Goal: Complete application form: Complete application form

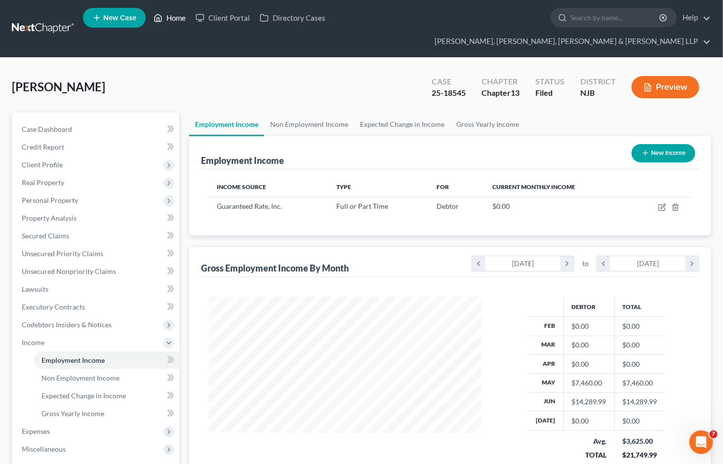
scroll to position [1, 0]
click at [178, 20] on link "Home" at bounding box center [170, 18] width 42 height 18
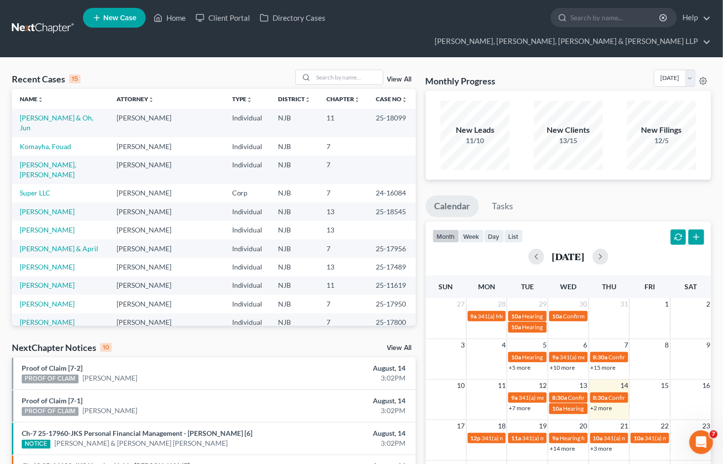
click at [588, 70] on div "Monthly Progress Bankruptcy Bankruptcy [DATE] [DATE] [DATE] [DATE] [DATE] [DATE…" at bounding box center [568, 80] width 285 height 21
click at [50, 226] on link "[PERSON_NAME]" at bounding box center [47, 230] width 55 height 8
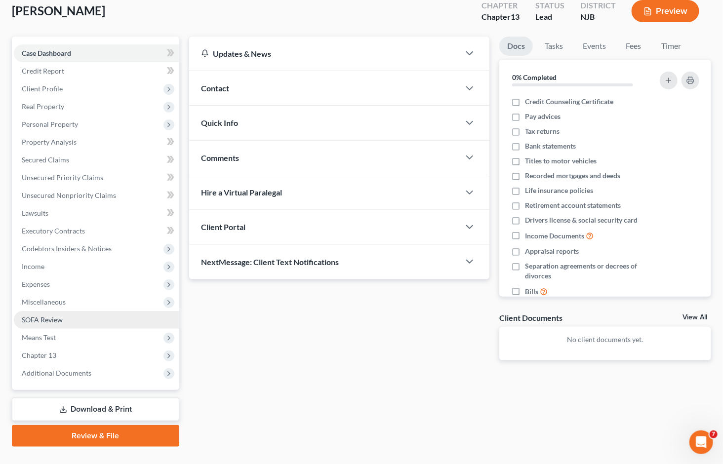
scroll to position [77, 0]
click at [41, 314] on span "SOFA Review" at bounding box center [42, 318] width 41 height 8
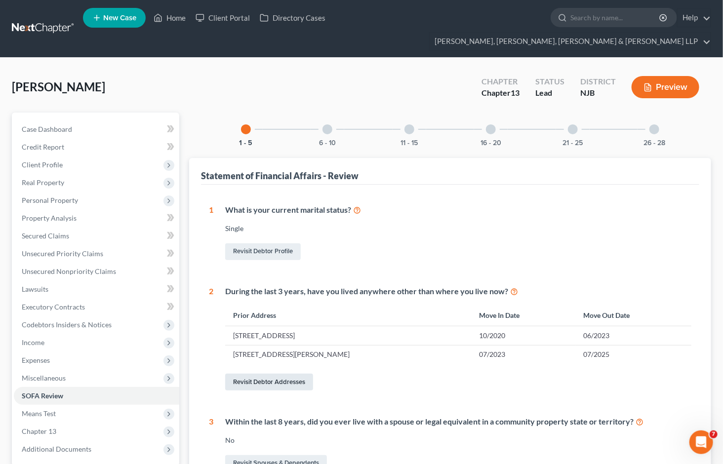
click at [289, 374] on link "Revisit Debtor Addresses" at bounding box center [269, 382] width 88 height 17
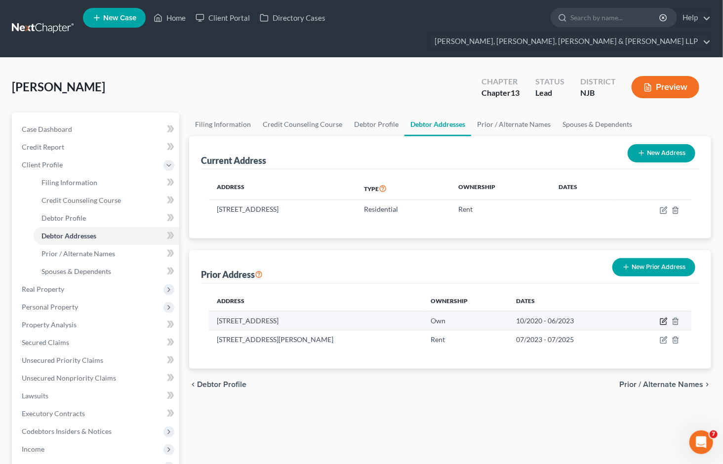
click at [663, 317] on icon "button" at bounding box center [664, 321] width 8 height 8
select select "33"
select select "1"
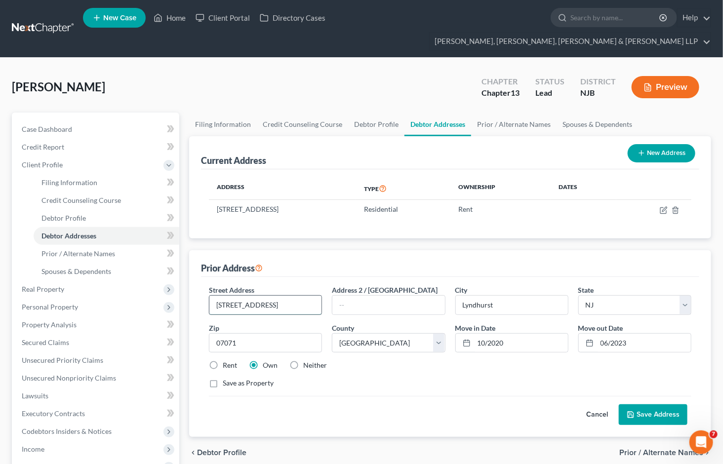
drag, startPoint x: 253, startPoint y: 287, endPoint x: 231, endPoint y: 287, distance: 22.7
click at [231, 296] on input "[STREET_ADDRESS]" at bounding box center [265, 305] width 112 height 19
paste input "ivingston Ave"
type input "[STREET_ADDRESS][PERSON_NAME]"
click at [356, 406] on div "Cancel Save Address" at bounding box center [450, 410] width 482 height 29
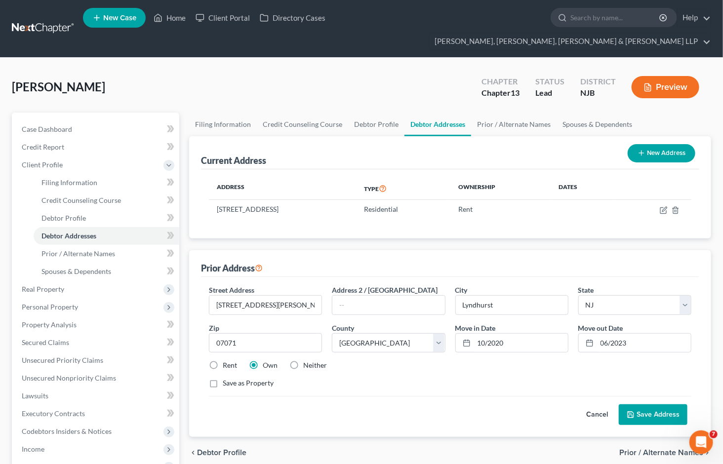
click at [653, 404] on button "Save Address" at bounding box center [653, 414] width 69 height 21
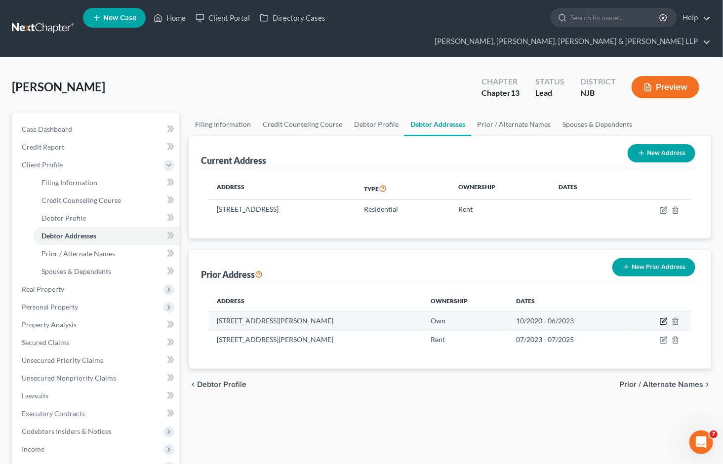
click at [662, 317] on icon "button" at bounding box center [664, 321] width 8 height 8
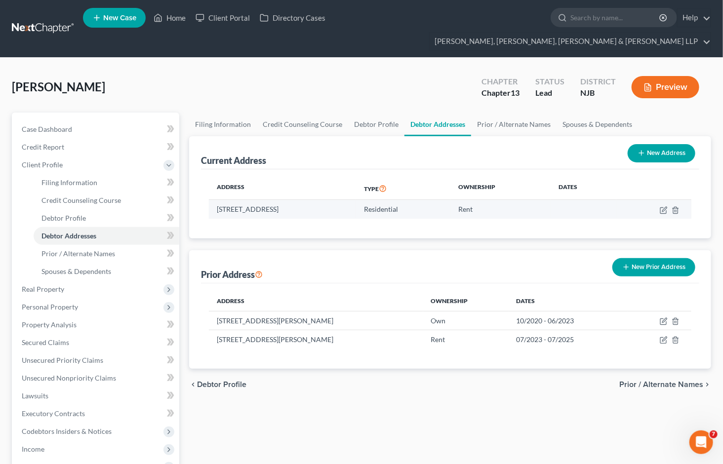
select select "33"
select select "1"
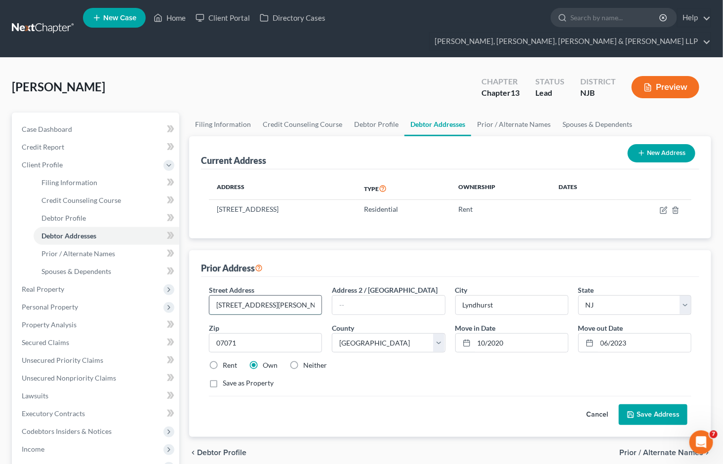
click at [273, 296] on input "[STREET_ADDRESS][PERSON_NAME]" at bounding box center [265, 305] width 112 height 19
type input "[STREET_ADDRESS][PERSON_NAME]"
click at [658, 404] on button "Save Address" at bounding box center [653, 414] width 69 height 21
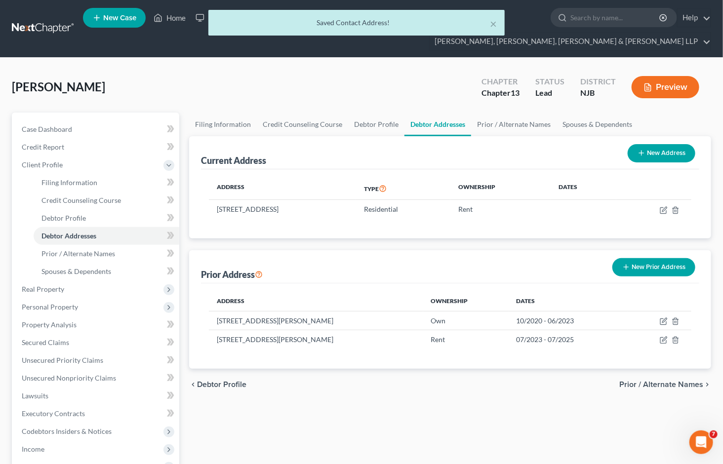
click at [402, 70] on div "[GEOGRAPHIC_DATA][PERSON_NAME] Upgraded Chapter Chapter 13 Status Lead District…" at bounding box center [361, 91] width 699 height 43
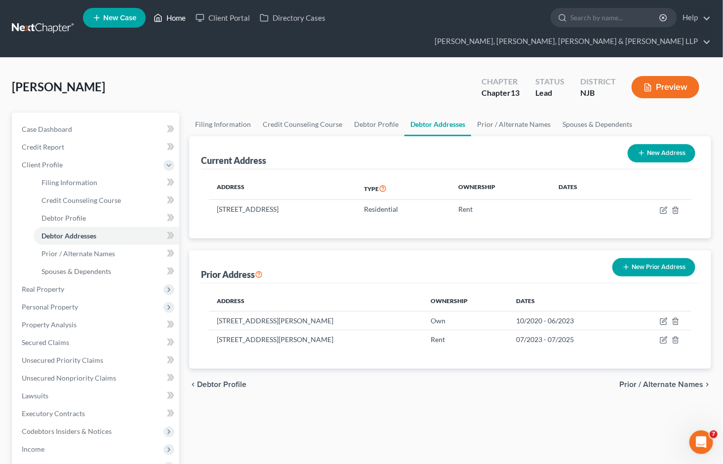
click at [179, 19] on link "Home" at bounding box center [170, 18] width 42 height 18
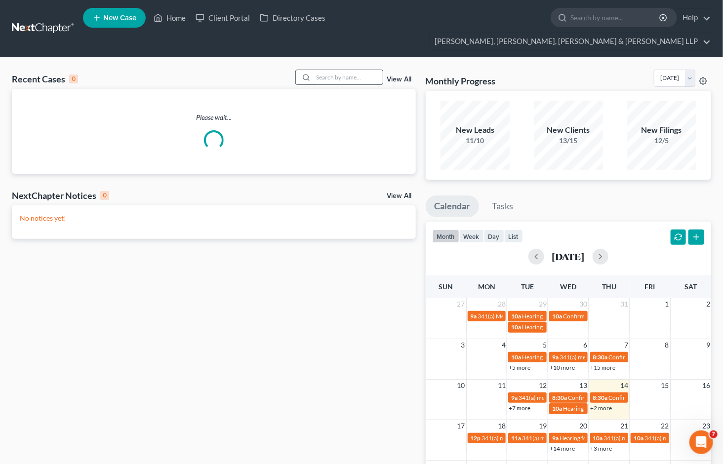
click at [336, 70] on input "search" at bounding box center [347, 77] width 69 height 14
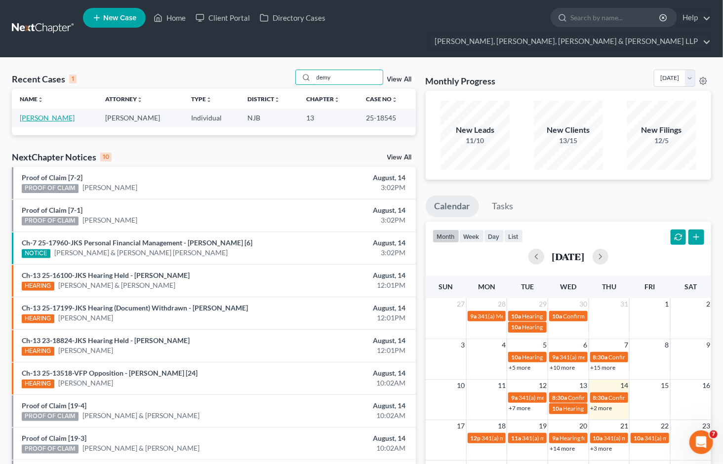
type input "demy"
click at [61, 114] on link "[PERSON_NAME]" at bounding box center [47, 118] width 55 height 8
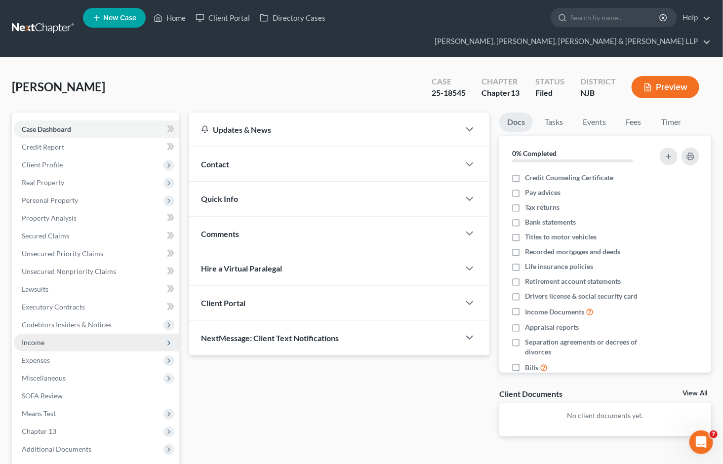
click at [38, 338] on span "Income" at bounding box center [33, 342] width 23 height 8
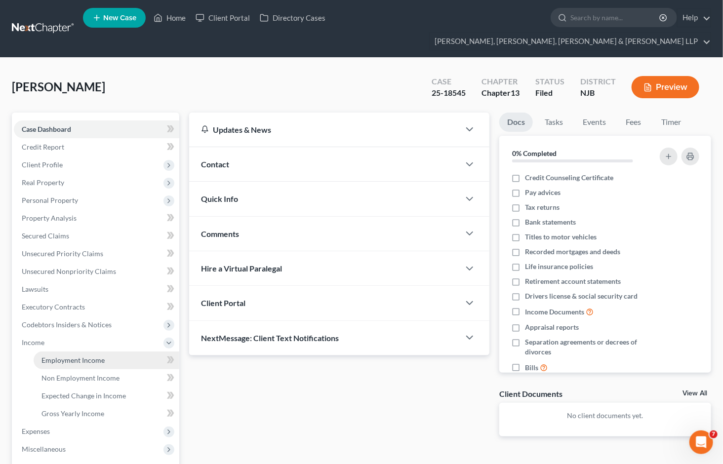
click at [82, 352] on link "Employment Income" at bounding box center [107, 361] width 146 height 18
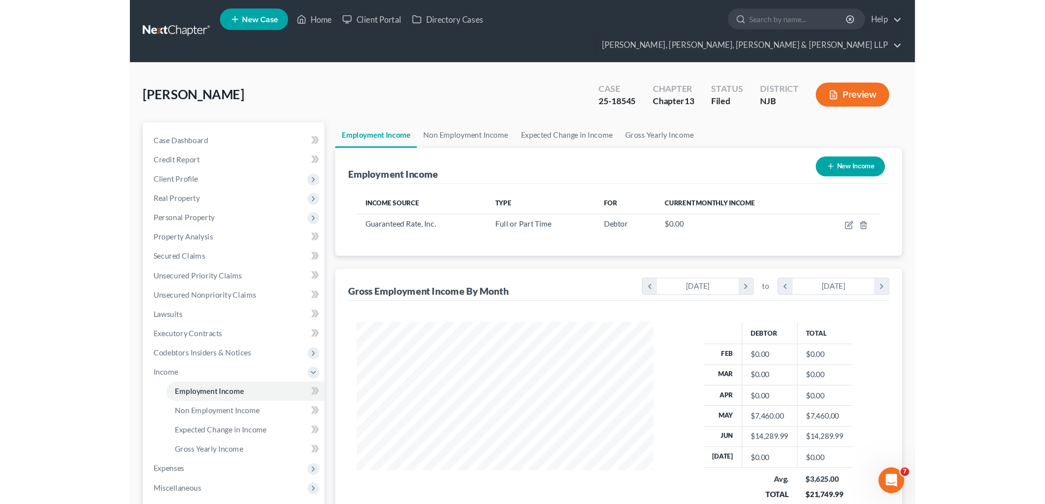
scroll to position [177, 293]
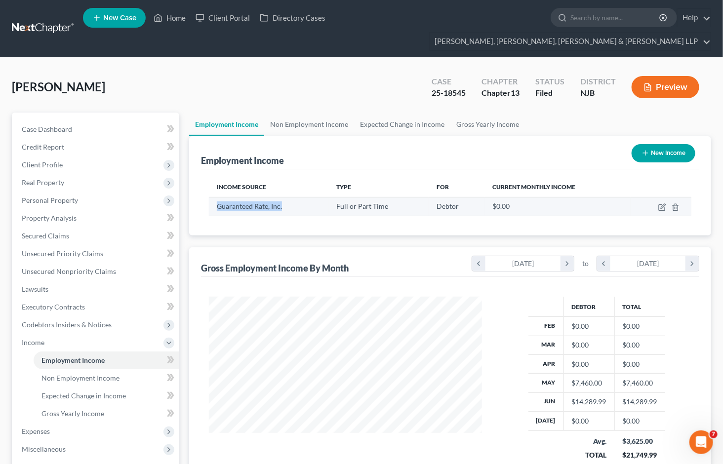
drag, startPoint x: 288, startPoint y: 188, endPoint x: 217, endPoint y: 186, distance: 70.6
click at [217, 201] on div "Guaranteed Rate, Inc." at bounding box center [269, 206] width 104 height 10
copy span "Guaranteed Rate, Inc."
click at [353, 58] on div "[PERSON_NAME] Case 25-18545 Chapter Chapter 13 Status [GEOGRAPHIC_DATA] [GEOGRA…" at bounding box center [361, 336] width 723 height 556
click at [167, 19] on link "Home" at bounding box center [170, 18] width 42 height 18
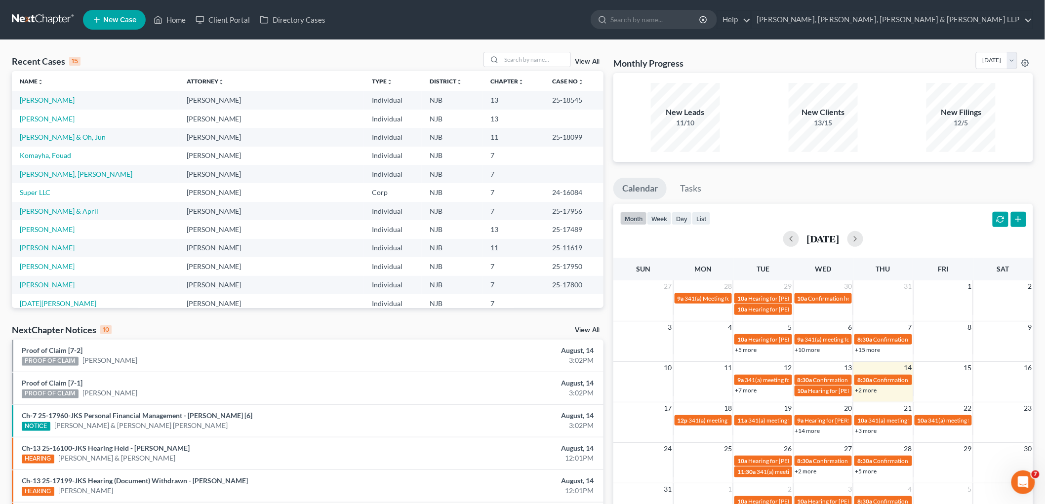
click at [50, 112] on td "[PERSON_NAME]" at bounding box center [95, 119] width 167 height 18
click at [52, 117] on link "[PERSON_NAME]" at bounding box center [47, 119] width 55 height 8
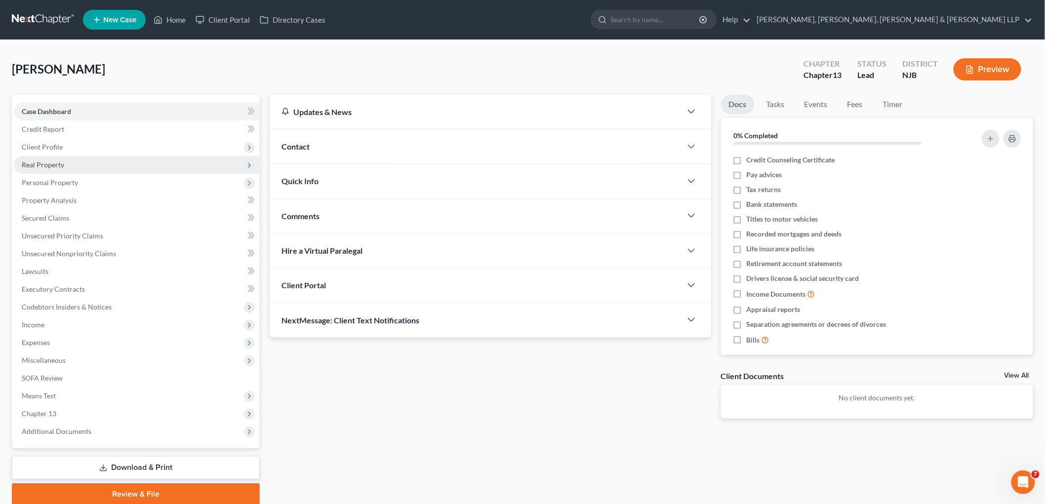
click at [49, 165] on span "Real Property" at bounding box center [43, 164] width 42 height 8
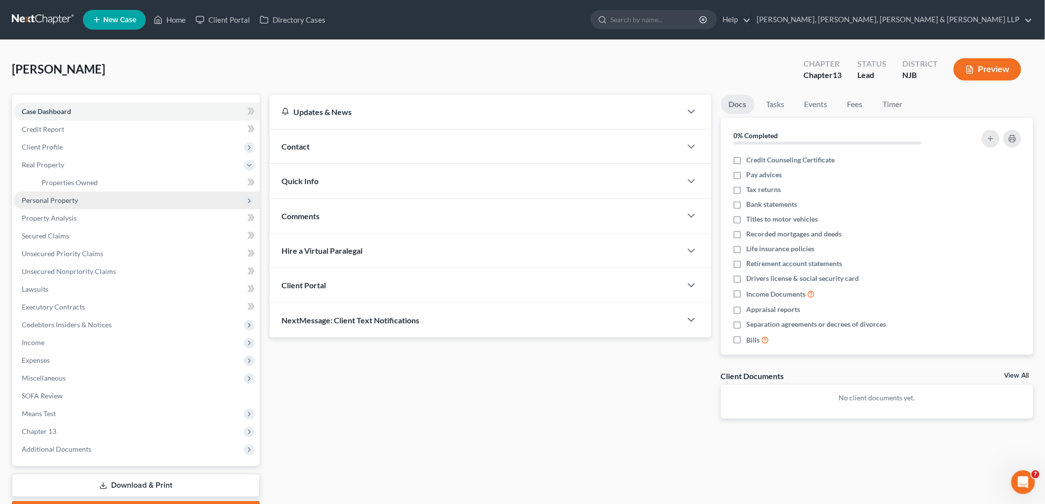
click at [52, 203] on span "Personal Property" at bounding box center [50, 200] width 56 height 8
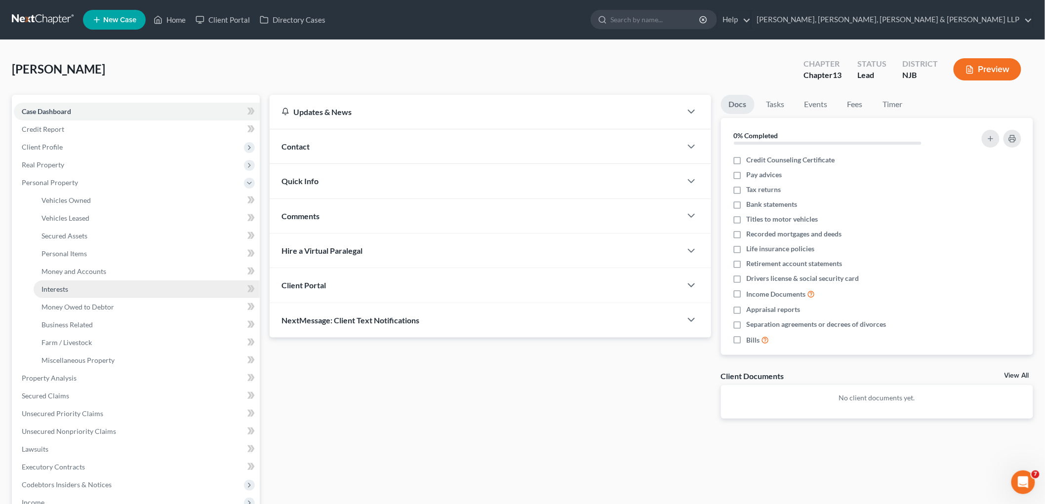
click at [62, 288] on span "Interests" at bounding box center [54, 289] width 27 height 8
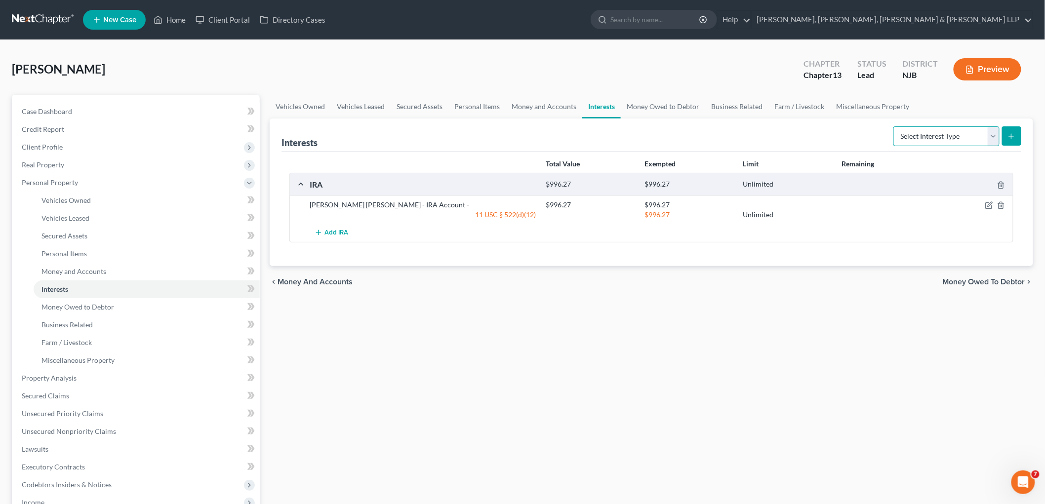
click at [722, 139] on select "Select Interest Type 401K Annuity Bond Education IRA Government Bond Government…" at bounding box center [946, 136] width 106 height 20
drag, startPoint x: 544, startPoint y: 106, endPoint x: 768, endPoint y: 170, distance: 233.1
click at [544, 106] on link "Money and Accounts" at bounding box center [544, 107] width 77 height 24
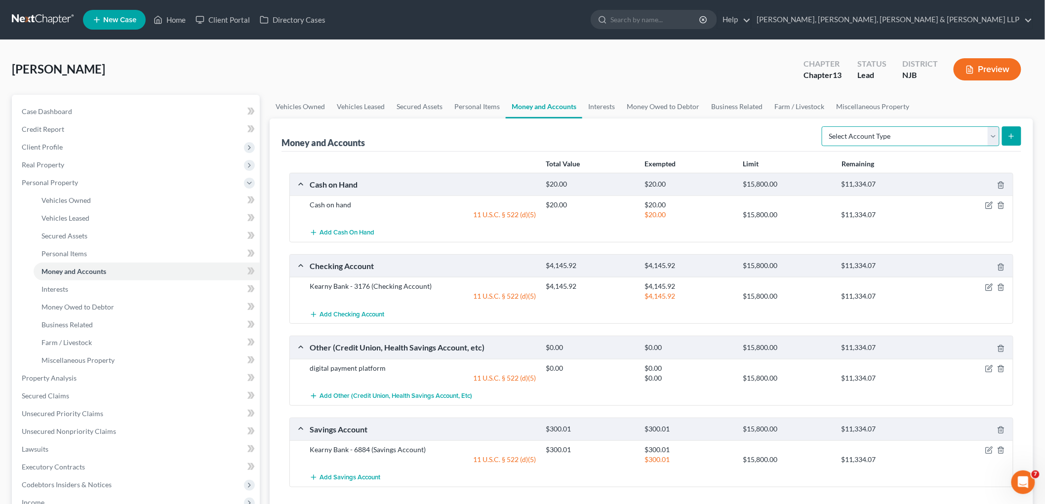
click at [722, 137] on select "Select Account Type Brokerage Cash on Hand Certificates of Deposit Checking Acc…" at bounding box center [911, 136] width 178 height 20
select select "brokerage"
click at [722, 126] on select "Select Account Type Brokerage Cash on Hand Certificates of Deposit Checking Acc…" at bounding box center [911, 136] width 178 height 20
click at [722, 136] on line "submit" at bounding box center [1011, 136] width 4 height 0
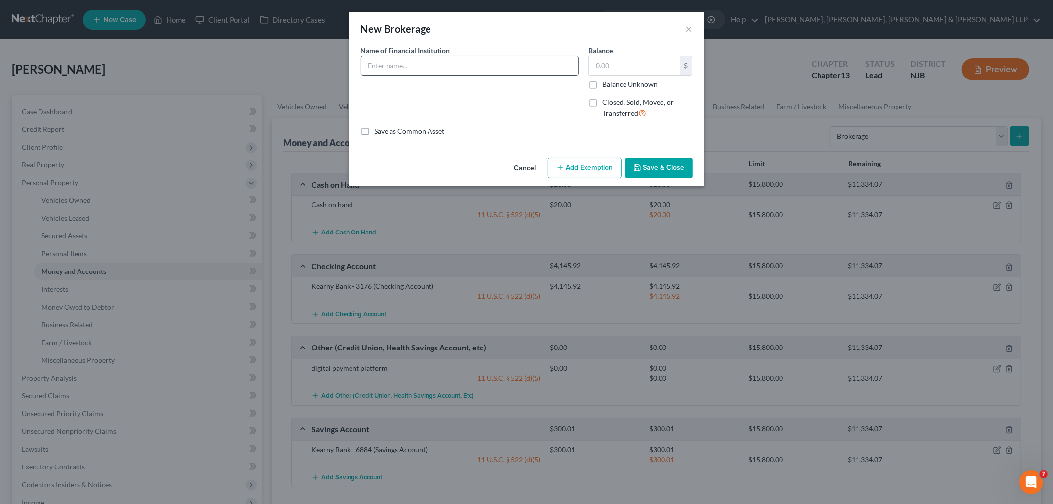
click at [443, 63] on input "text" at bounding box center [469, 65] width 217 height 19
paste input "[PERSON_NAME]"
type input "[PERSON_NAME] [PERSON_NAME]"
click at [649, 67] on input "text" at bounding box center [634, 65] width 91 height 19
type input "52.00"
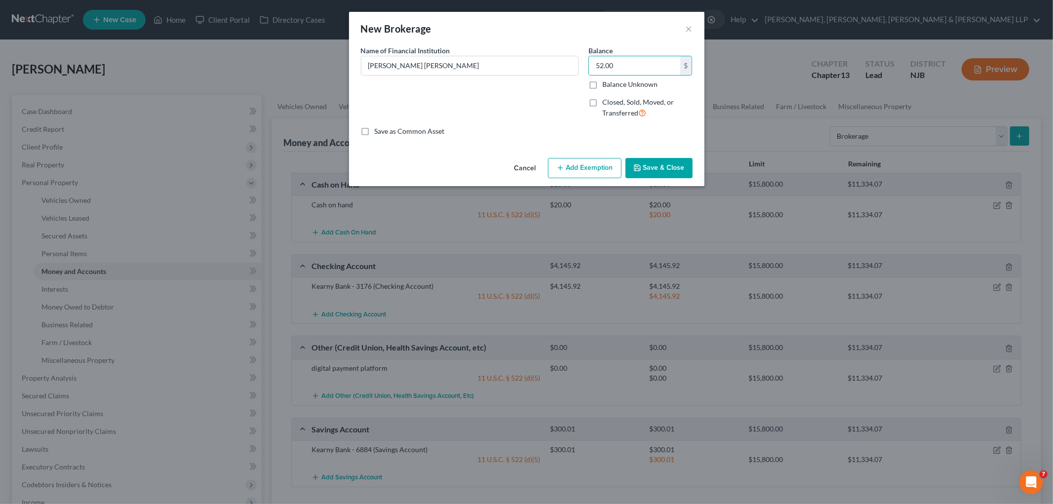
click at [587, 165] on button "Add Exemption" at bounding box center [585, 168] width 74 height 21
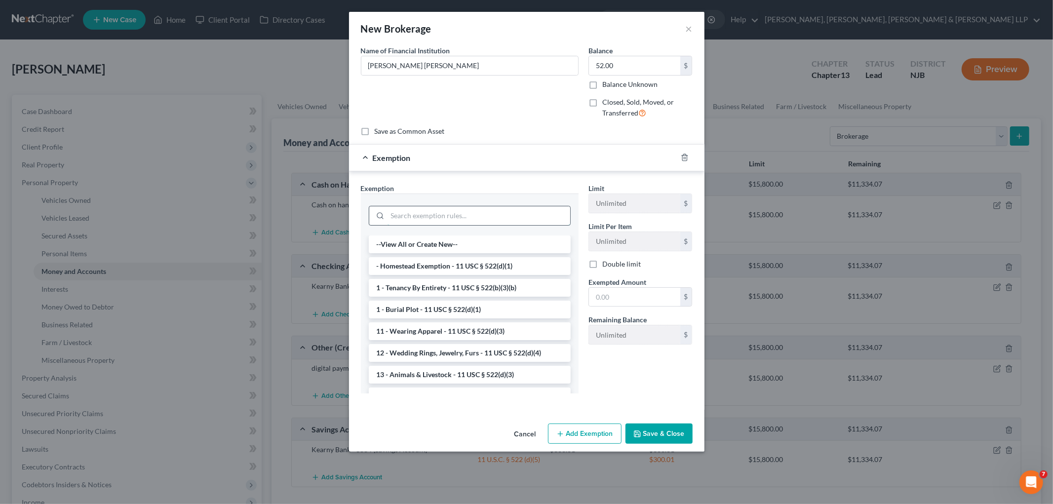
click at [477, 214] on input "search" at bounding box center [479, 215] width 183 height 19
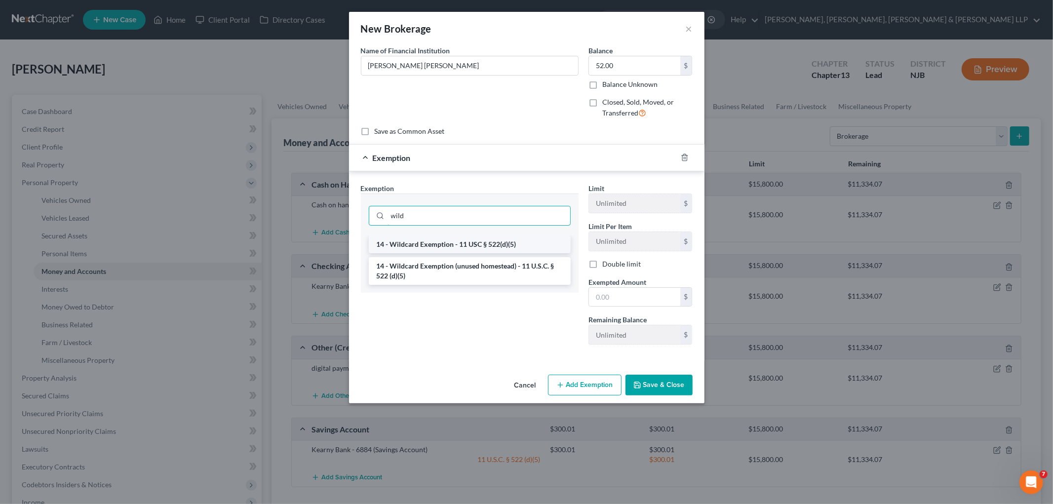
type input "wild"
click at [485, 242] on li "14 - Wildcard Exemption - 11 USC § 522(d)(5)" at bounding box center [470, 244] width 202 height 18
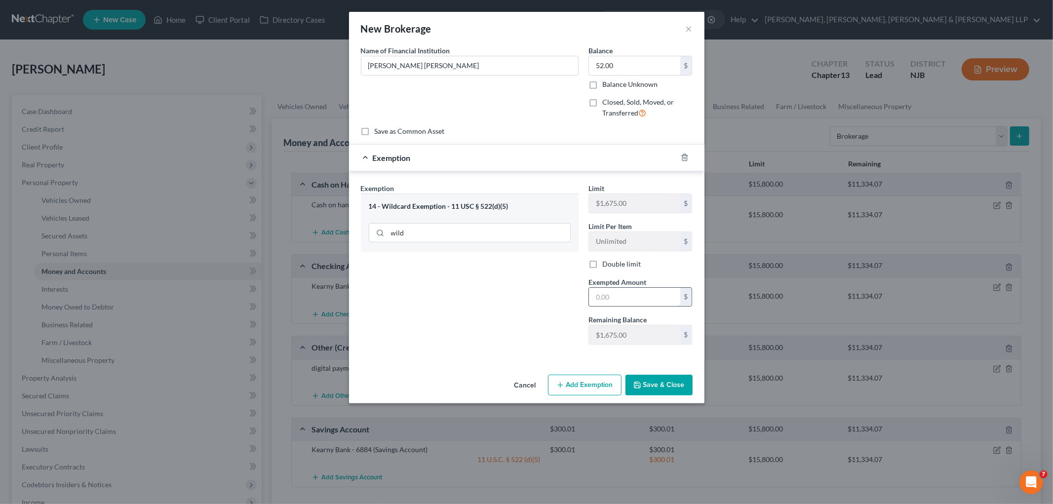
click at [617, 295] on input "text" at bounding box center [634, 297] width 91 height 19
drag, startPoint x: 618, startPoint y: 295, endPoint x: 611, endPoint y: 295, distance: 6.4
click at [611, 295] on input "52.00" at bounding box center [634, 297] width 91 height 19
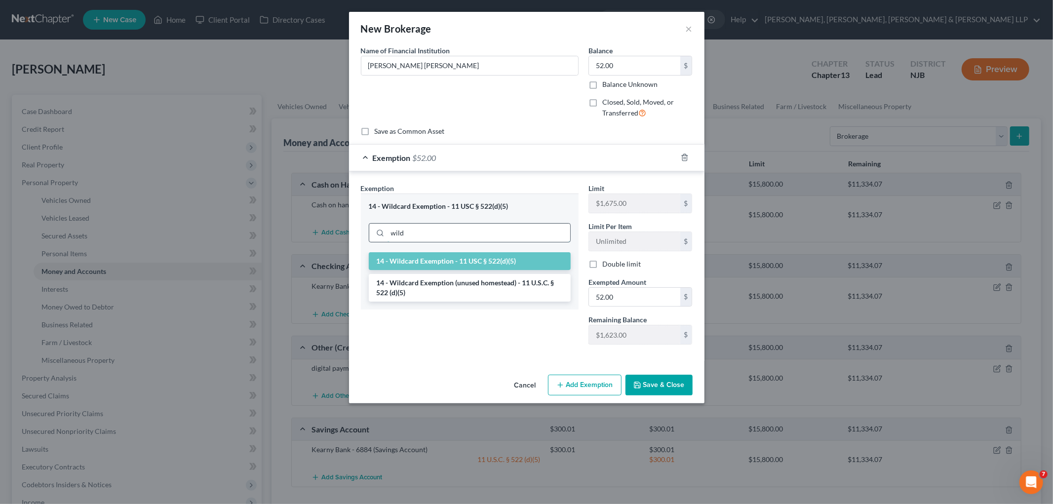
click at [414, 234] on input "wild" at bounding box center [479, 233] width 183 height 19
click at [436, 297] on li "14 - Wildcard Exemption (unused homestead) - 11 U.S.C. § 522 (d)(5)" at bounding box center [470, 288] width 202 height 28
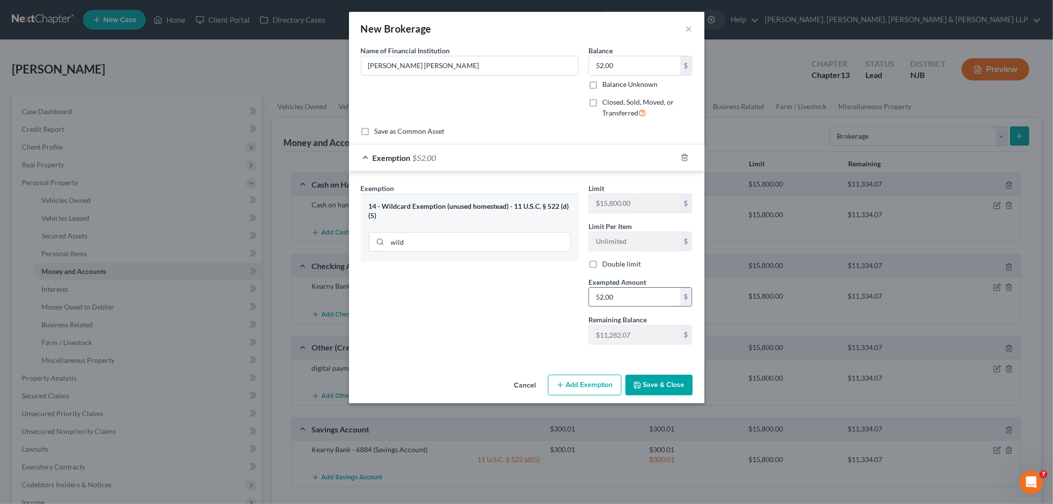
click at [634, 294] on input "52.00" at bounding box center [634, 297] width 91 height 19
type input "52.00"
click at [672, 378] on button "Save & Close" at bounding box center [659, 385] width 67 height 21
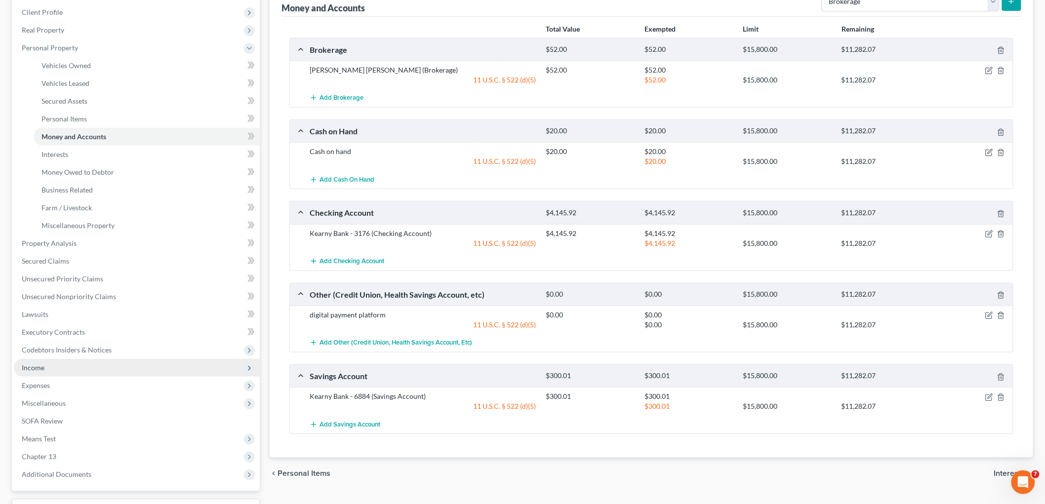
scroll to position [164, 0]
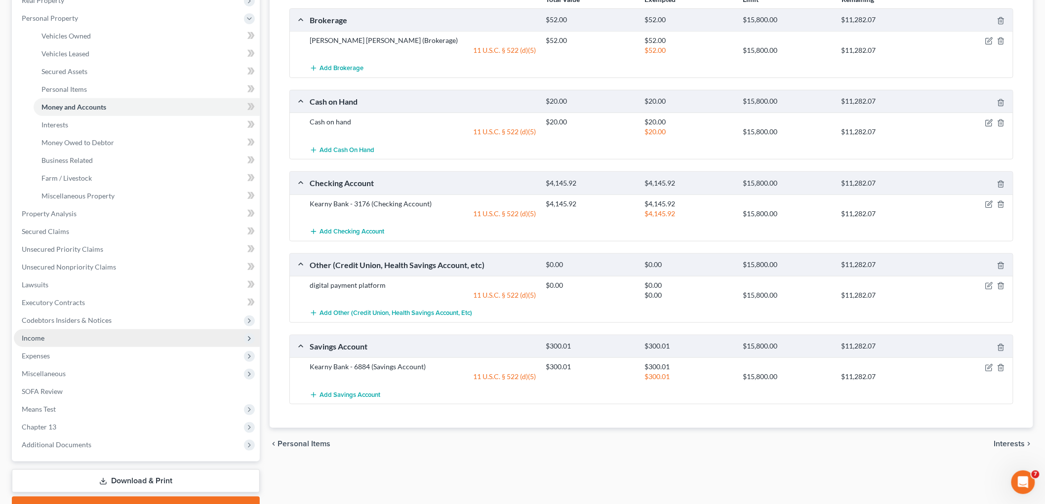
click at [35, 338] on span "Income" at bounding box center [33, 338] width 23 height 8
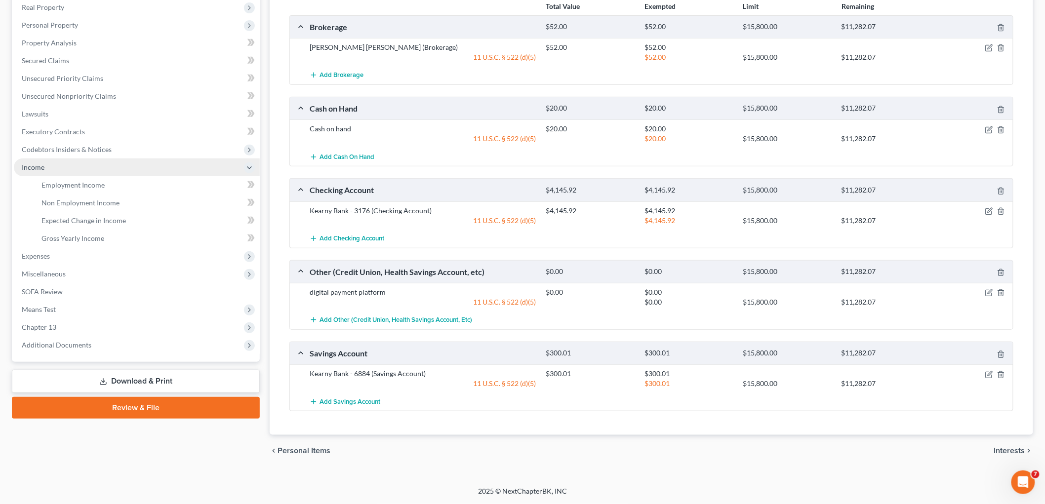
scroll to position [158, 0]
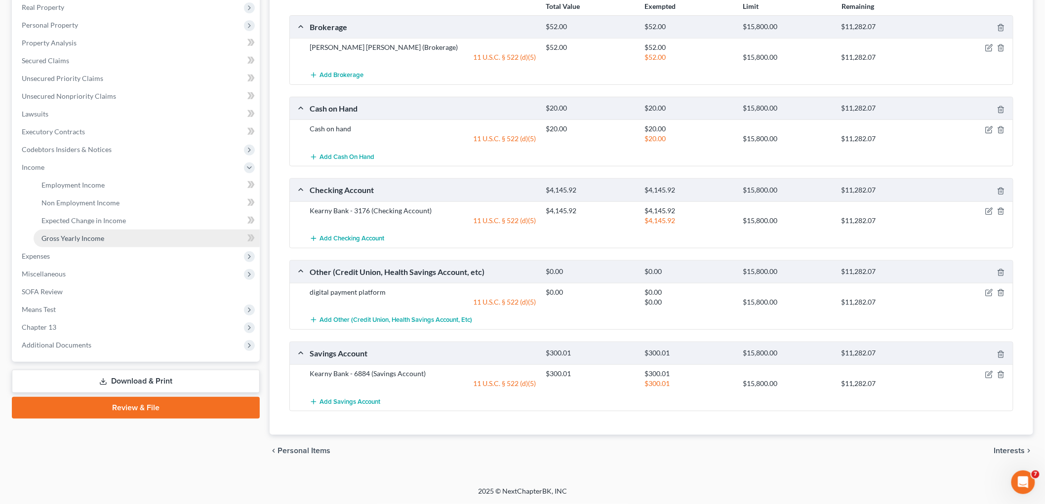
click at [66, 234] on span "Gross Yearly Income" at bounding box center [72, 238] width 63 height 8
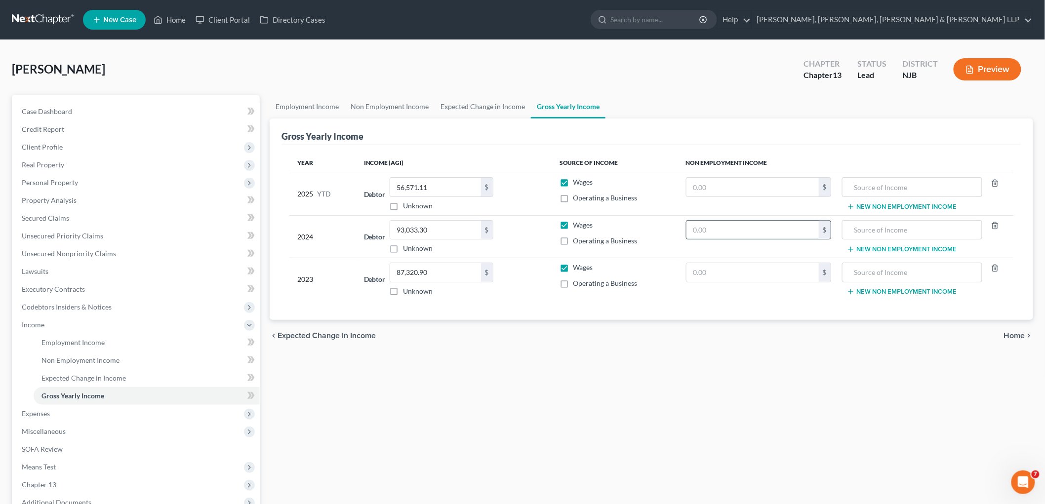
click at [722, 235] on input "text" at bounding box center [752, 230] width 132 height 19
paste input "7,541"
type input "7,541"
click at [722, 235] on input "text" at bounding box center [911, 230] width 129 height 19
type input "R"
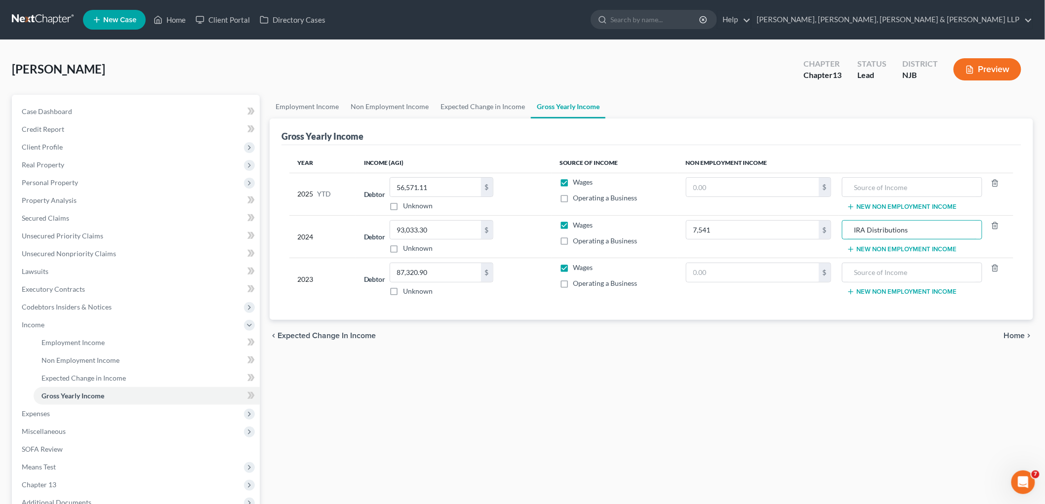
type input "IRA Distributions"
click at [722, 332] on span "Home" at bounding box center [1014, 336] width 21 height 8
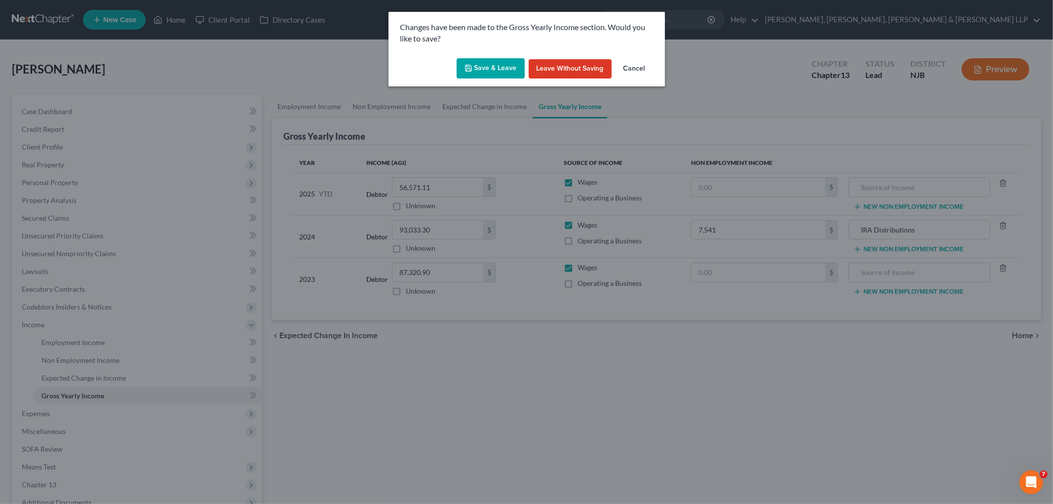
click at [502, 65] on button "Save & Leave" at bounding box center [491, 68] width 68 height 21
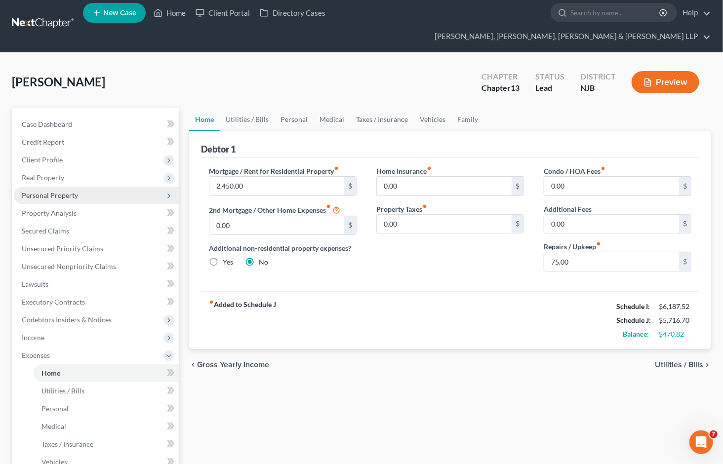
scroll to position [201, 0]
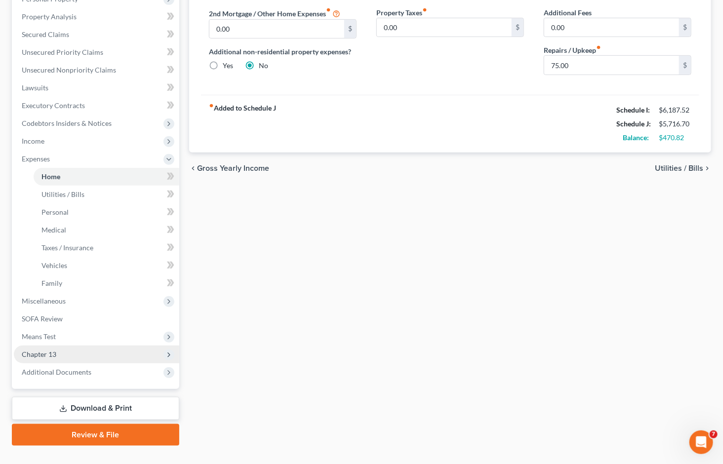
click at [60, 346] on span "Chapter 13" at bounding box center [96, 355] width 165 height 18
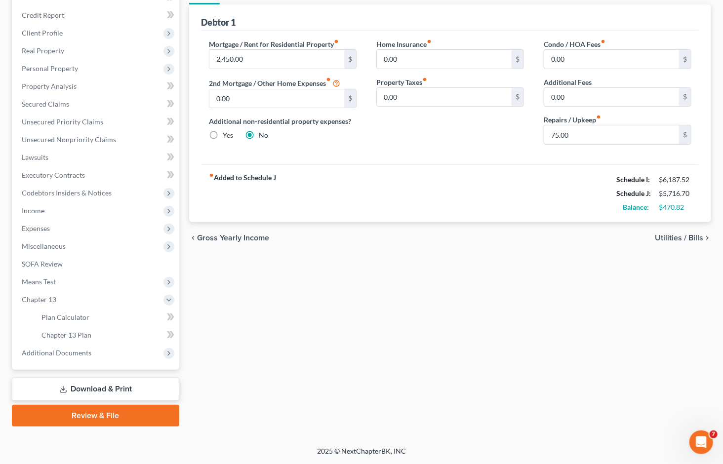
scroll to position [113, 0]
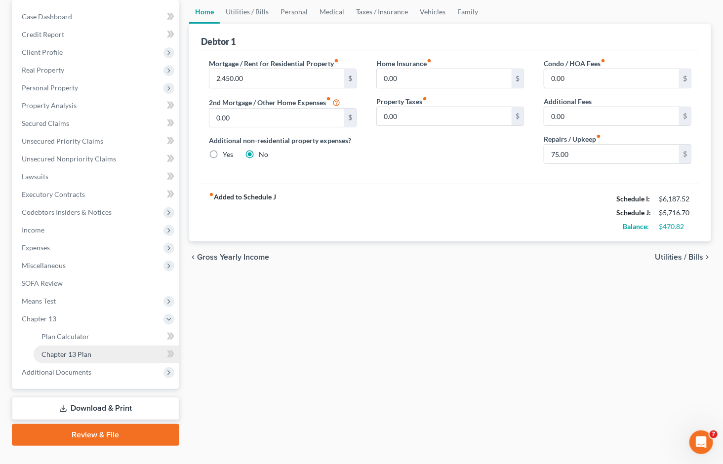
click at [68, 346] on link "Chapter 13 Plan" at bounding box center [107, 355] width 146 height 18
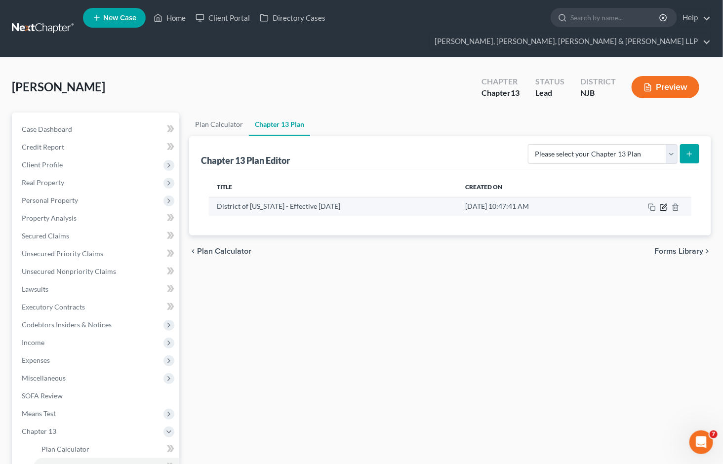
click at [662, 203] on icon "button" at bounding box center [664, 207] width 8 height 8
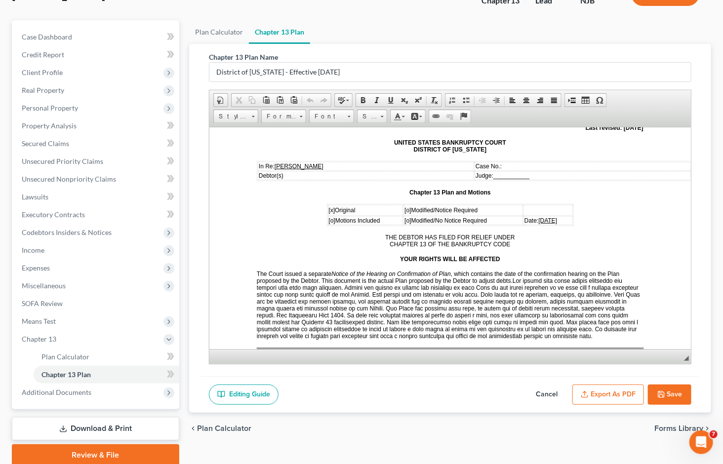
scroll to position [113, 0]
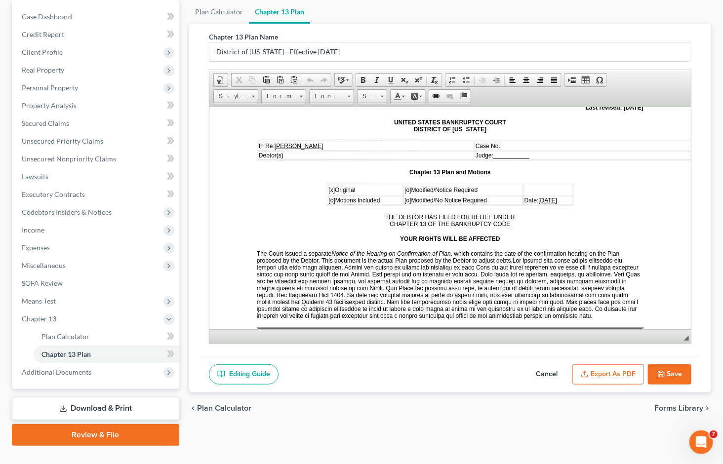
click at [618, 364] on button "Export as PDF" at bounding box center [608, 374] width 72 height 21
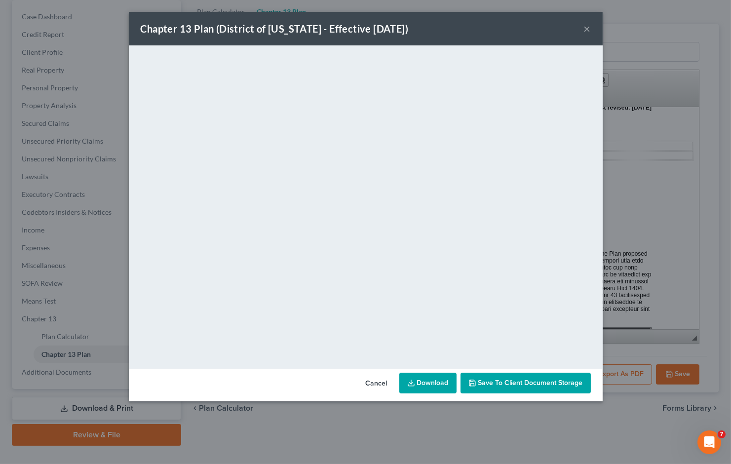
drag, startPoint x: 370, startPoint y: 387, endPoint x: 623, endPoint y: 457, distance: 262.4
click at [370, 387] on button "Cancel" at bounding box center [377, 384] width 38 height 20
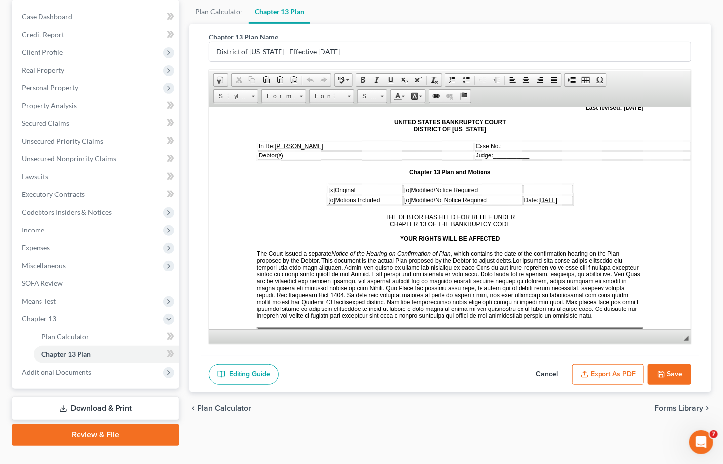
drag, startPoint x: 673, startPoint y: 353, endPoint x: 73, endPoint y: 187, distance: 623.1
click at [673, 364] on button "Save" at bounding box center [669, 374] width 43 height 21
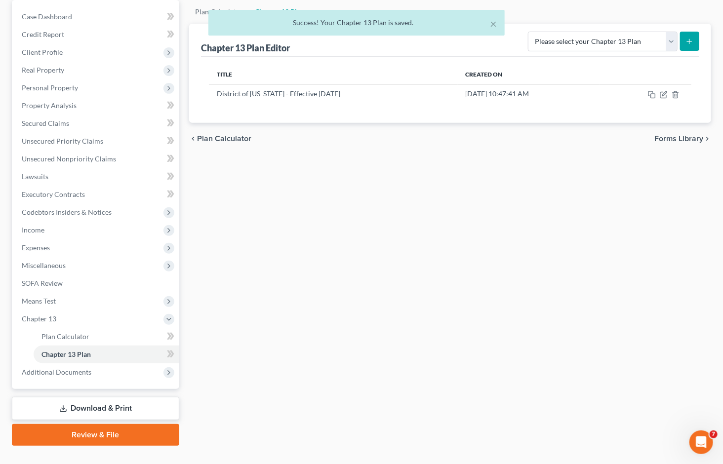
click at [121, 397] on link "Download & Print" at bounding box center [95, 408] width 167 height 23
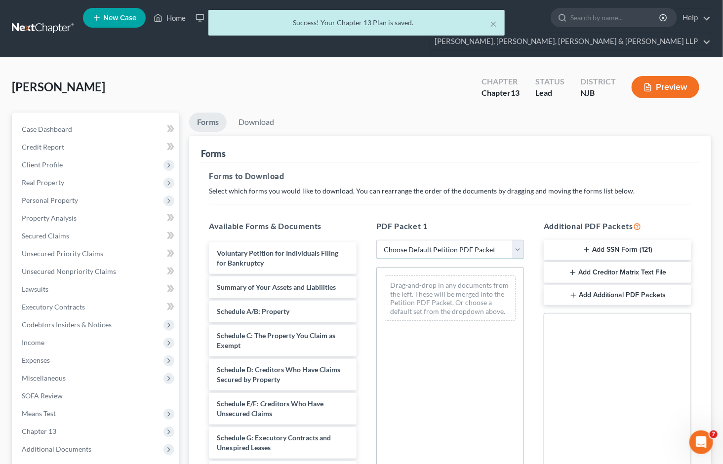
drag, startPoint x: 431, startPoint y: 228, endPoint x: 431, endPoint y: 237, distance: 9.9
click at [431, 240] on select "Choose Default Petition PDF Packet Complete Bankruptcy Petition (all forms and …" at bounding box center [450, 250] width 148 height 20
select select "0"
click at [376, 240] on select "Choose Default Petition PDF Packet Complete Bankruptcy Petition (all forms and …" at bounding box center [450, 250] width 148 height 20
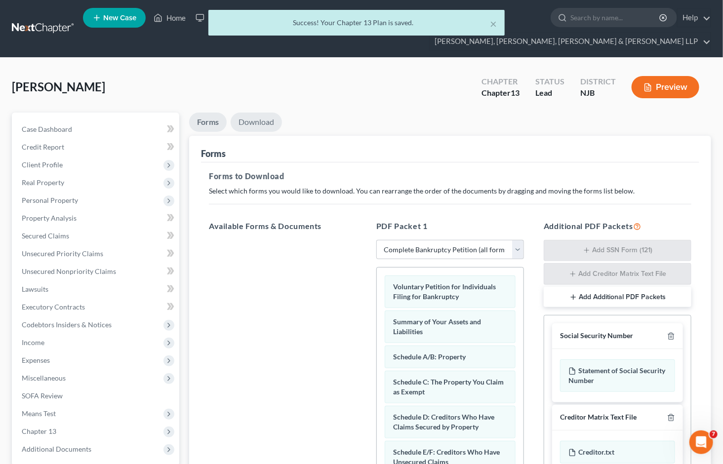
click at [247, 113] on link "Download" at bounding box center [256, 122] width 51 height 19
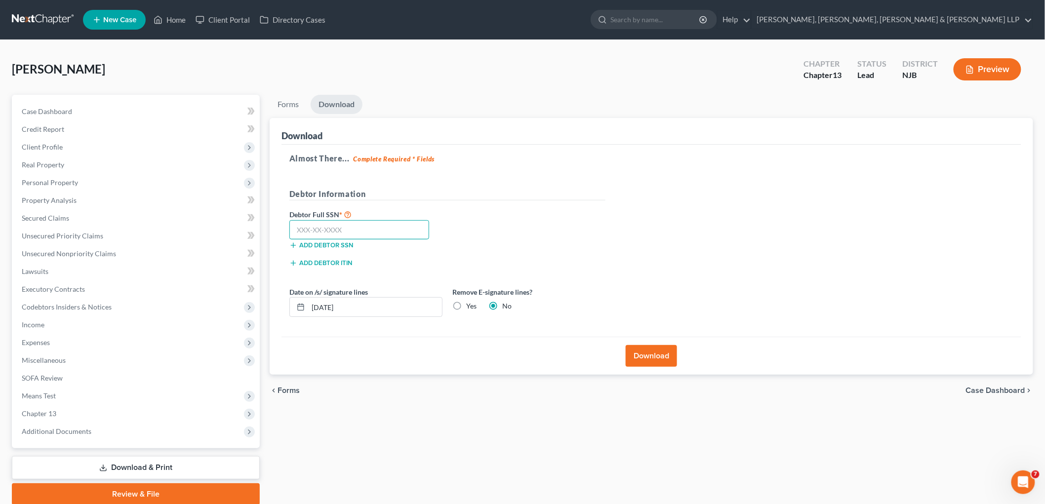
click at [364, 228] on input "text" at bounding box center [359, 230] width 140 height 20
paste input "147-82-1809"
type input "147-82-1809"
click at [657, 356] on button "Download" at bounding box center [651, 356] width 51 height 22
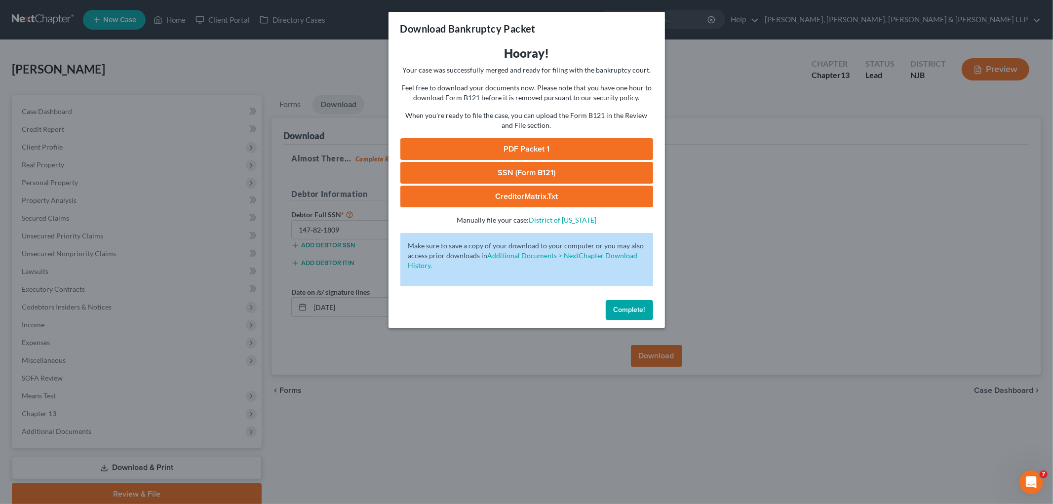
click at [508, 149] on link "PDF Packet 1" at bounding box center [526, 149] width 253 height 22
click at [642, 312] on span "Complete!" at bounding box center [630, 310] width 32 height 8
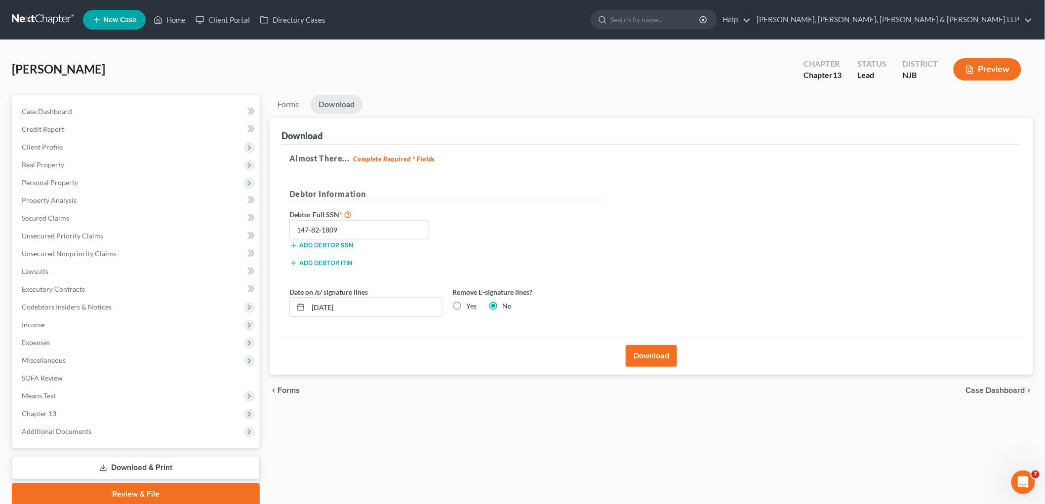
click at [722, 417] on div "Forms Download Forms Forms to Download Select which forms you would like to dow…" at bounding box center [651, 300] width 773 height 410
click at [181, 21] on link "Home" at bounding box center [170, 20] width 42 height 18
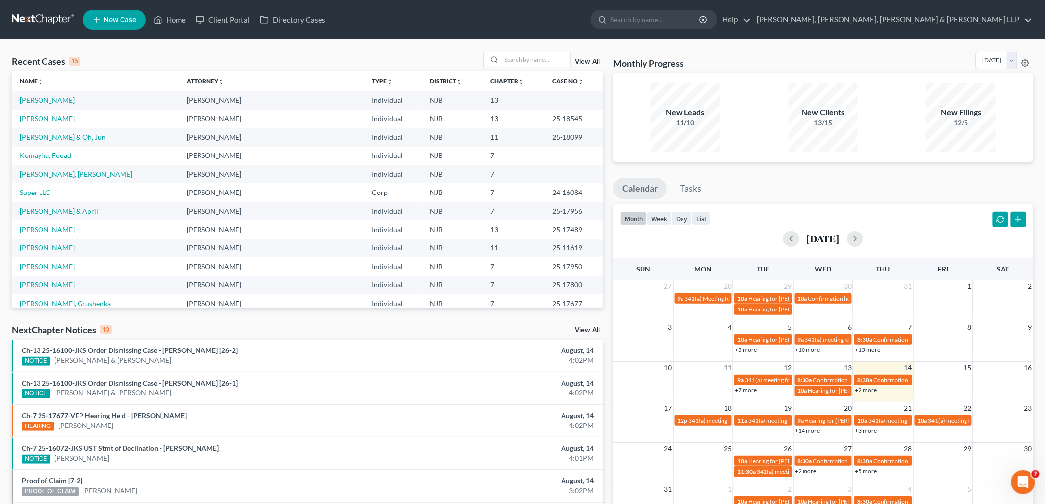
click at [53, 117] on link "[PERSON_NAME]" at bounding box center [47, 119] width 55 height 8
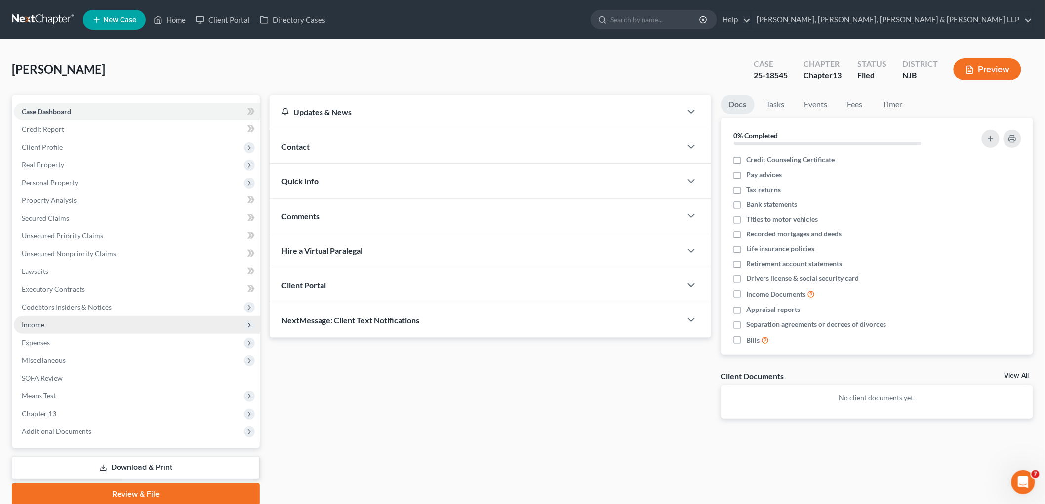
click at [41, 323] on span "Income" at bounding box center [33, 324] width 23 height 8
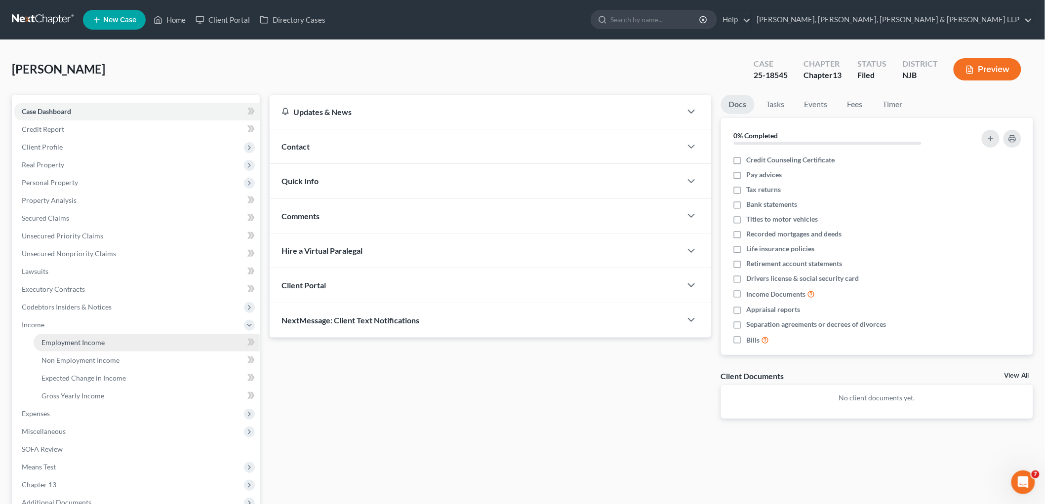
click at [52, 341] on span "Employment Income" at bounding box center [72, 342] width 63 height 8
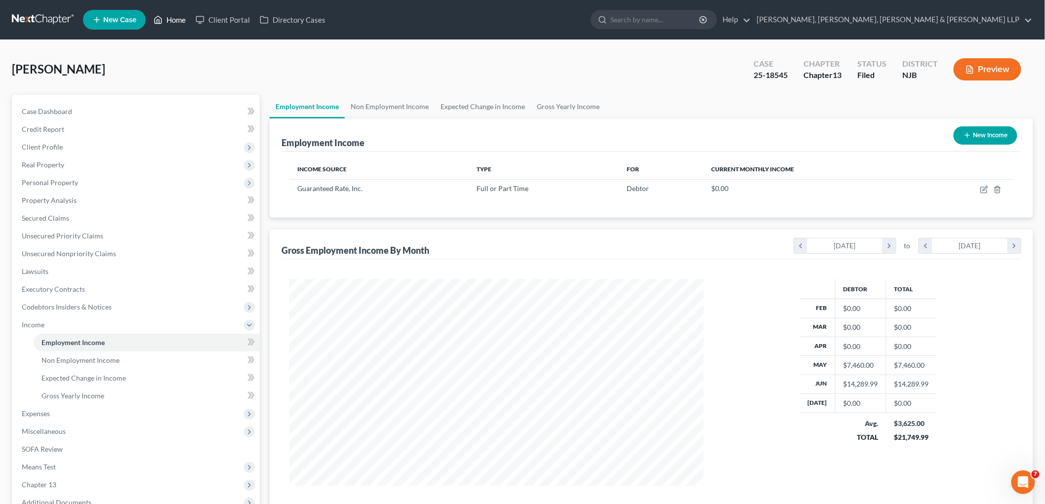
click at [170, 18] on link "Home" at bounding box center [170, 20] width 42 height 18
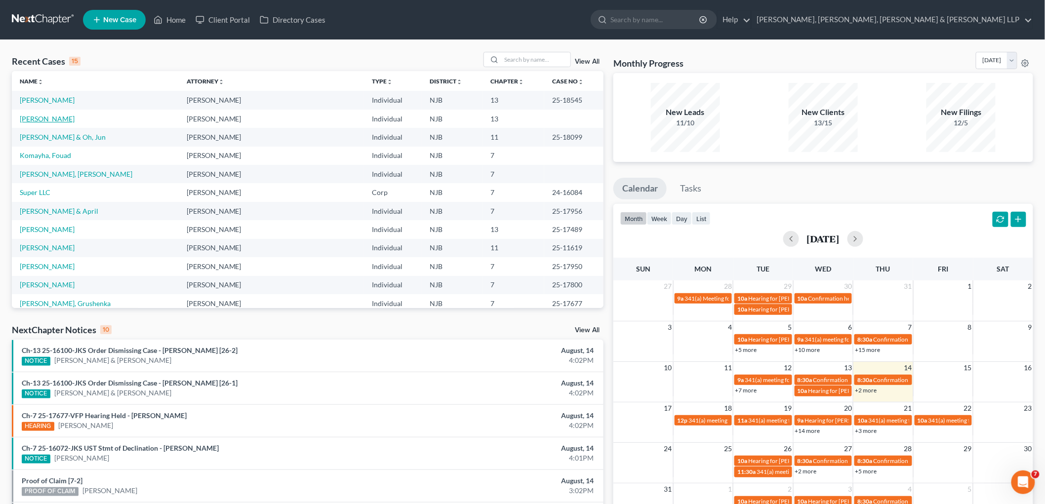
click at [56, 117] on link "[PERSON_NAME]" at bounding box center [47, 119] width 55 height 8
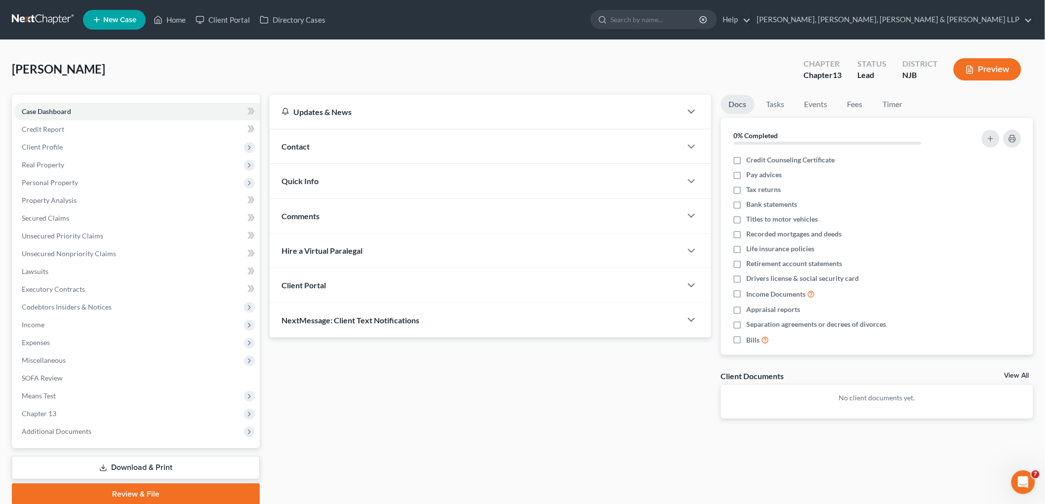
click at [722, 63] on div "[GEOGRAPHIC_DATA][PERSON_NAME] Upgraded Chapter Chapter 13 Status Lead District…" at bounding box center [522, 73] width 1021 height 43
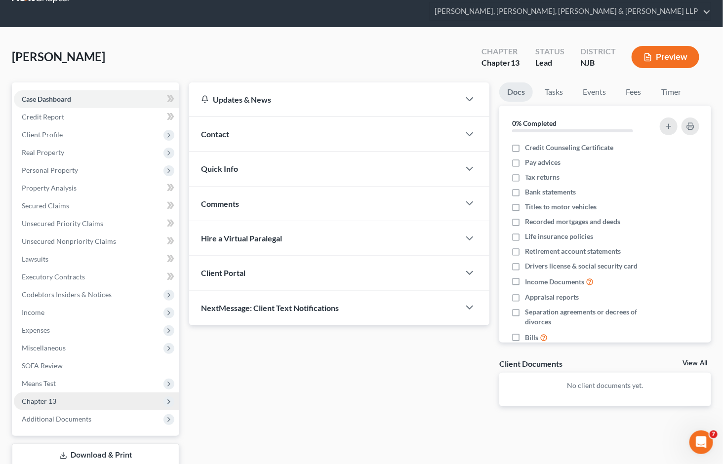
scroll to position [77, 0]
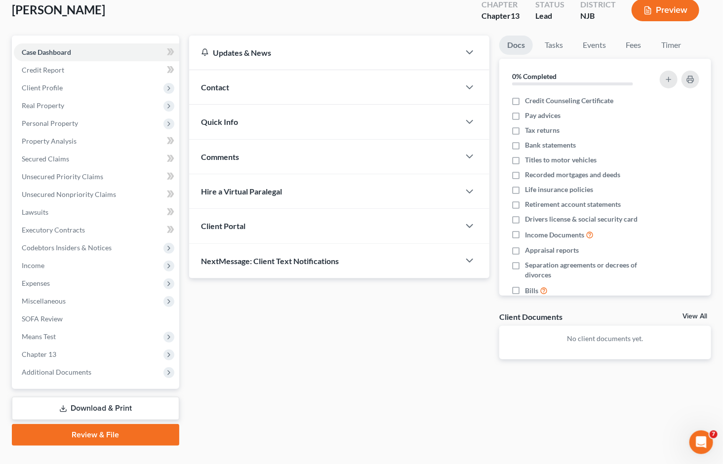
click at [109, 424] on link "Review & File" at bounding box center [95, 435] width 167 height 22
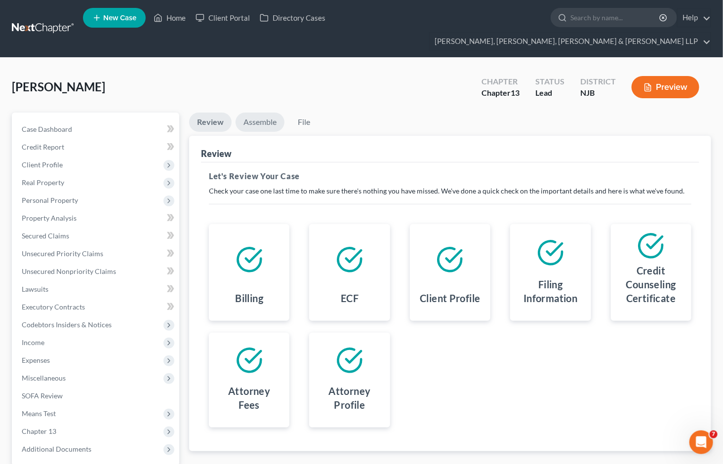
click at [261, 113] on link "Assemble" at bounding box center [259, 122] width 49 height 19
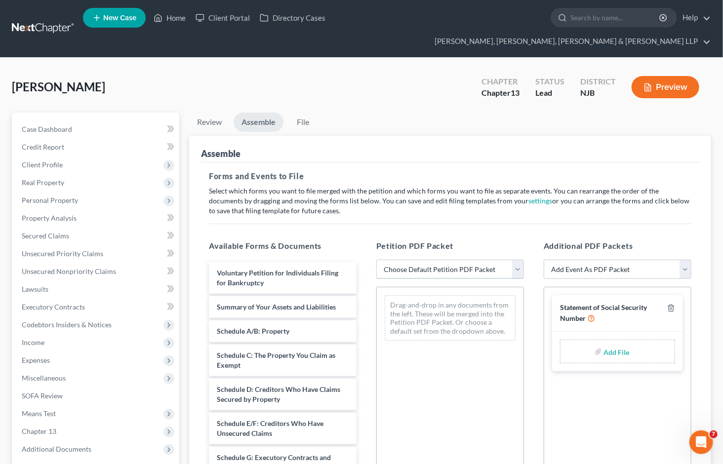
drag, startPoint x: 425, startPoint y: 246, endPoint x: 421, endPoint y: 260, distance: 14.9
click at [425, 260] on select "Choose Default Petition PDF Packet Complete Bankruptcy Petition (all forms and …" at bounding box center [450, 270] width 148 height 20
select select "0"
click at [376, 260] on select "Choose Default Petition PDF Packet Complete Bankruptcy Petition (all forms and …" at bounding box center [450, 270] width 148 height 20
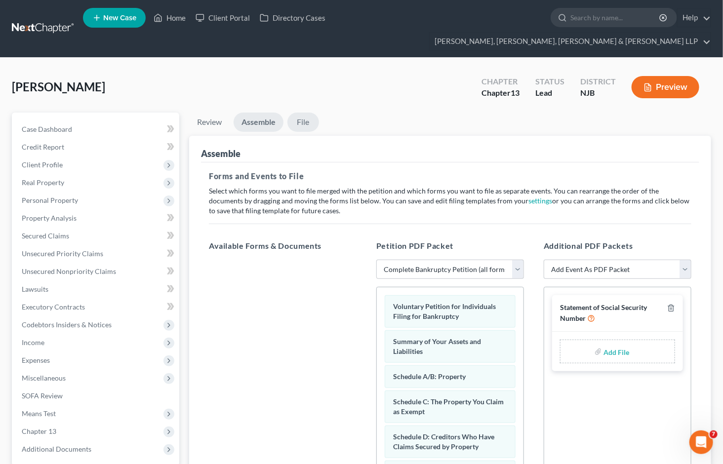
click at [303, 113] on link "File" at bounding box center [303, 122] width 32 height 19
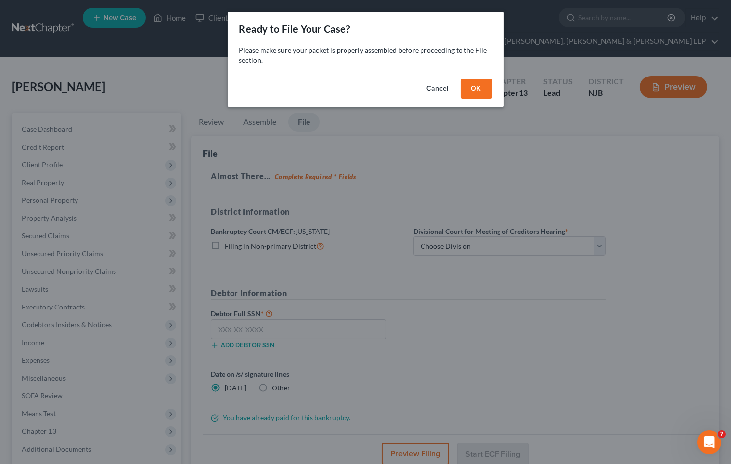
click at [470, 89] on button "OK" at bounding box center [477, 89] width 32 height 20
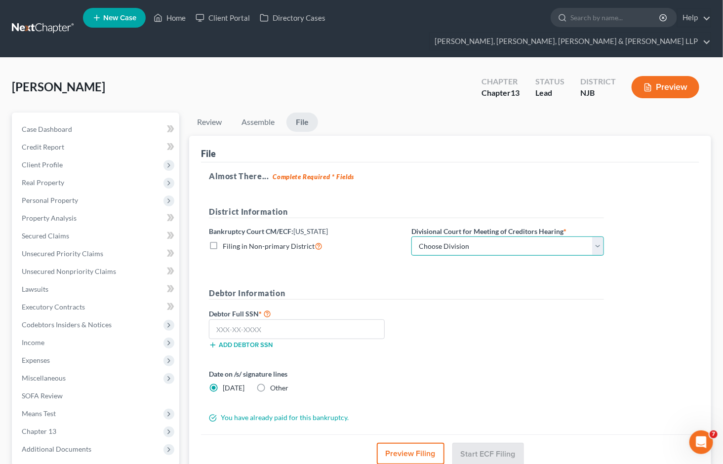
click at [458, 236] on select "Choose Division [GEOGRAPHIC_DATA] [GEOGRAPHIC_DATA]/[GEOGRAPHIC_DATA] [GEOGRAPH…" at bounding box center [507, 246] width 193 height 20
select select "2"
click at [411, 236] on select "Choose Division [GEOGRAPHIC_DATA] [GEOGRAPHIC_DATA]/[GEOGRAPHIC_DATA] [GEOGRAPH…" at bounding box center [507, 246] width 193 height 20
click at [453, 335] on div "Debtor Full SSN * Add debtor SSN" at bounding box center [406, 332] width 405 height 49
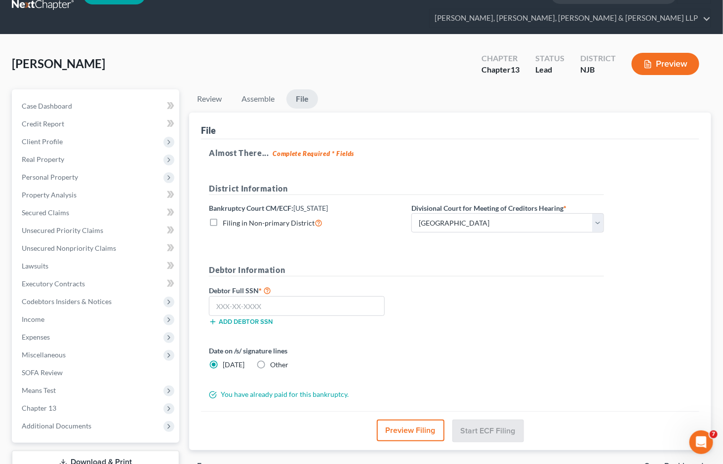
scroll to position [22, 0]
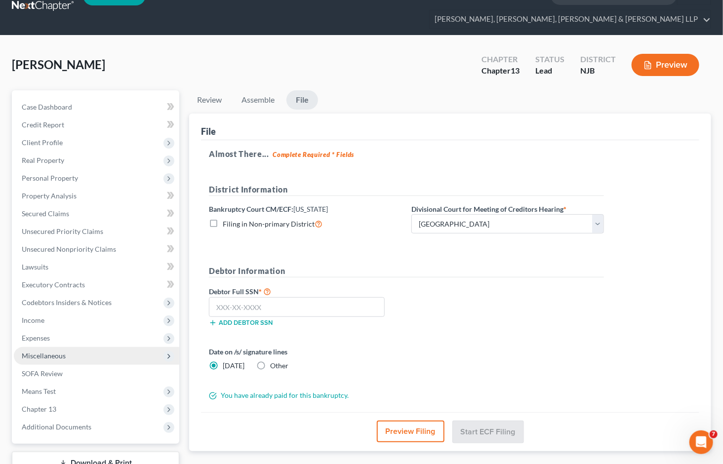
click at [55, 352] on span "Miscellaneous" at bounding box center [44, 356] width 44 height 8
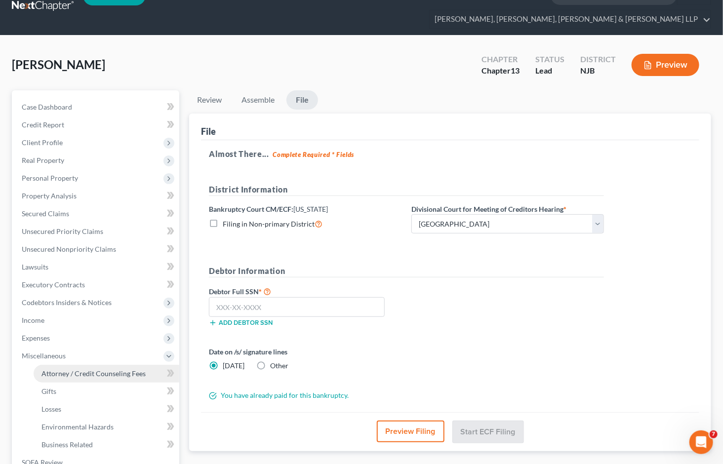
click at [69, 369] on span "Attorney / Credit Counseling Fees" at bounding box center [93, 373] width 104 height 8
select select "0"
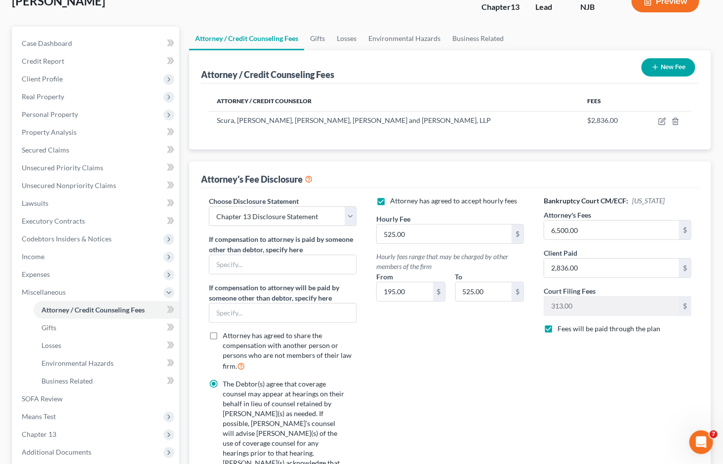
scroll to position [219, 0]
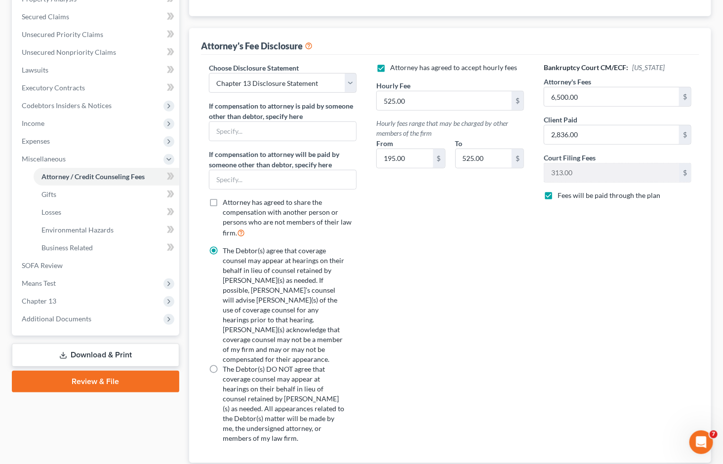
click at [102, 371] on link "Review & File" at bounding box center [95, 382] width 167 height 22
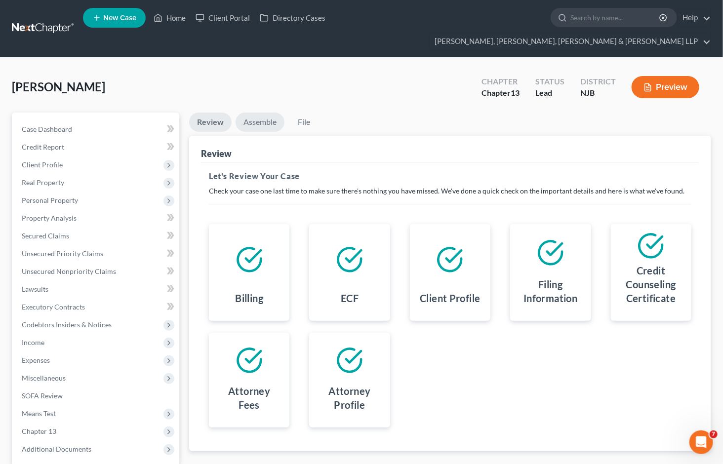
click at [262, 113] on link "Assemble" at bounding box center [259, 122] width 49 height 19
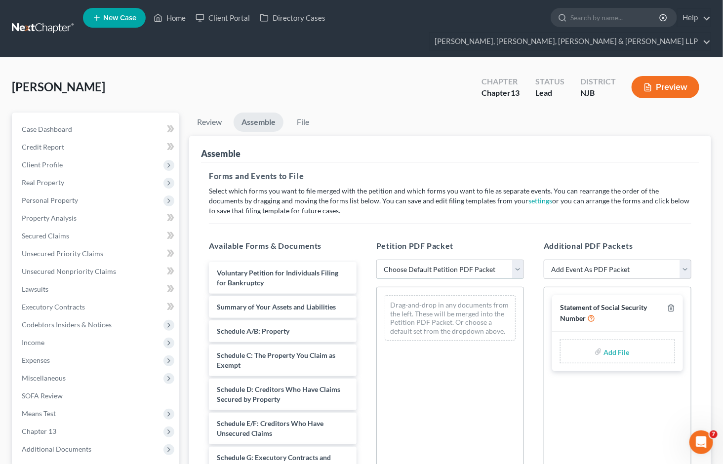
drag, startPoint x: 434, startPoint y: 252, endPoint x: 432, endPoint y: 260, distance: 7.7
click at [434, 260] on select "Choose Default Petition PDF Packet Complete Bankruptcy Petition (all forms and …" at bounding box center [450, 270] width 148 height 20
select select "0"
click at [376, 260] on select "Choose Default Petition PDF Packet Complete Bankruptcy Petition (all forms and …" at bounding box center [450, 270] width 148 height 20
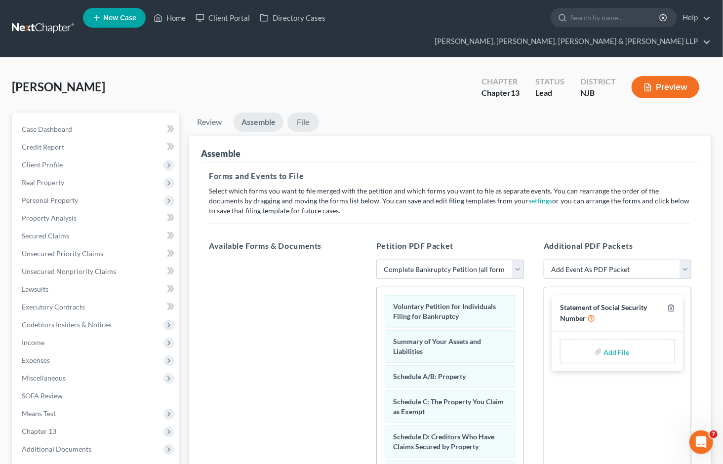
click at [300, 113] on link "File" at bounding box center [303, 122] width 32 height 19
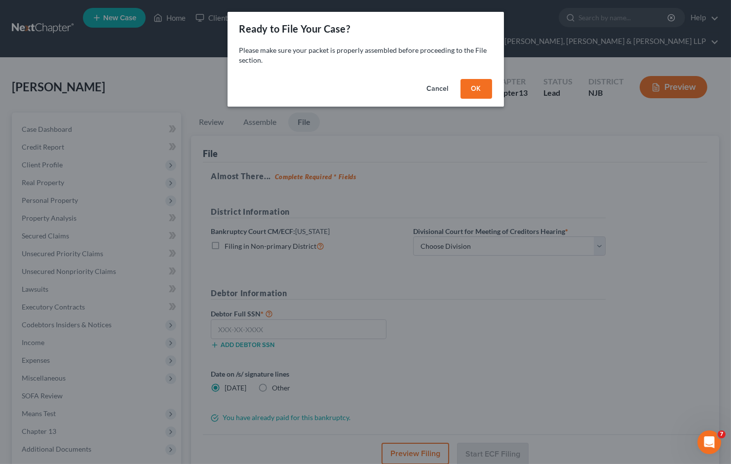
click at [467, 86] on button "OK" at bounding box center [477, 89] width 32 height 20
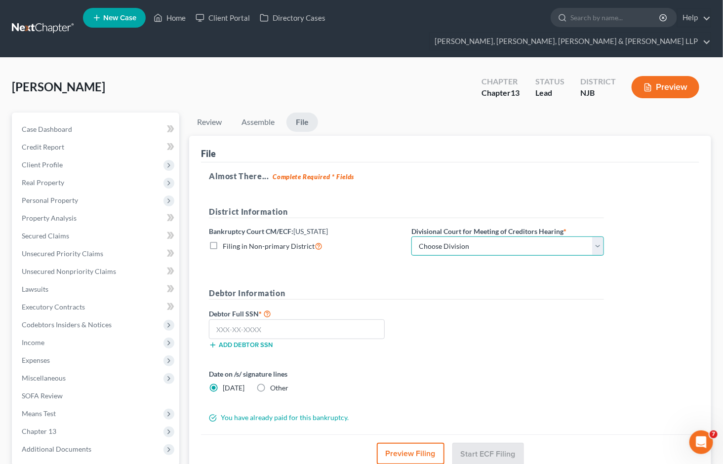
drag, startPoint x: 447, startPoint y: 229, endPoint x: 444, endPoint y: 236, distance: 7.3
click at [447, 236] on select "Choose Division [GEOGRAPHIC_DATA] [GEOGRAPHIC_DATA]/[GEOGRAPHIC_DATA] [GEOGRAPH…" at bounding box center [507, 246] width 193 height 20
select select "2"
click at [411, 236] on select "Choose Division [GEOGRAPHIC_DATA] [GEOGRAPHIC_DATA]/[GEOGRAPHIC_DATA] [GEOGRAPH…" at bounding box center [507, 246] width 193 height 20
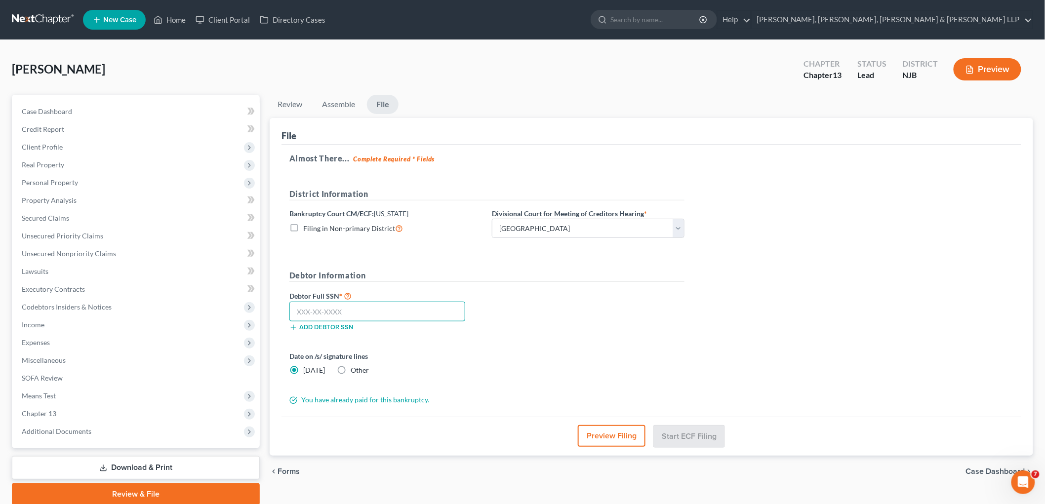
click at [386, 310] on input "text" at bounding box center [377, 312] width 176 height 20
paste input "147-82-1809"
type input "147-82-1809"
click at [542, 312] on div "Debtor Full SSN * 147-82-1809 Add debtor SSN" at bounding box center [486, 314] width 405 height 49
click at [702, 58] on div "[GEOGRAPHIC_DATA][PERSON_NAME] Upgraded Chapter Chapter 13 Status Lead District…" at bounding box center [522, 73] width 1021 height 43
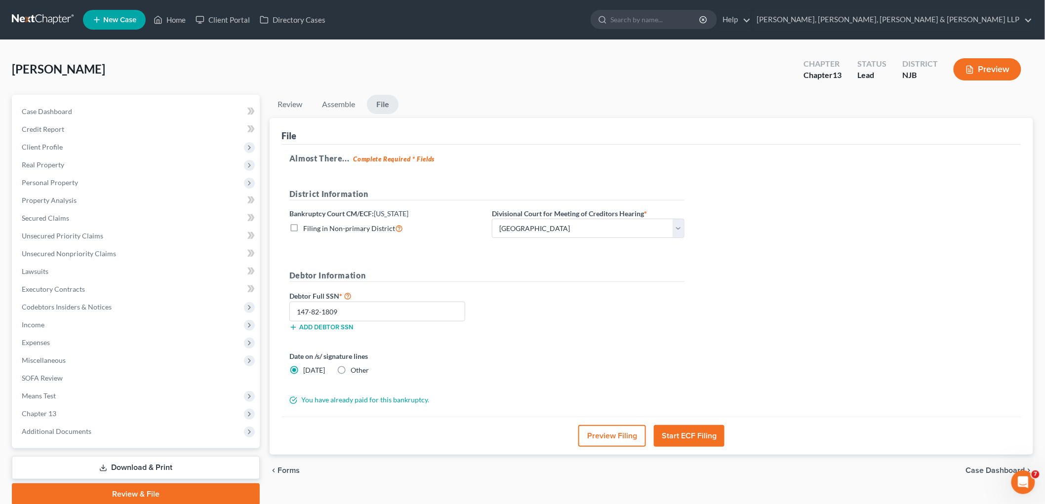
click at [688, 440] on button "Start ECF Filing" at bounding box center [689, 436] width 71 height 22
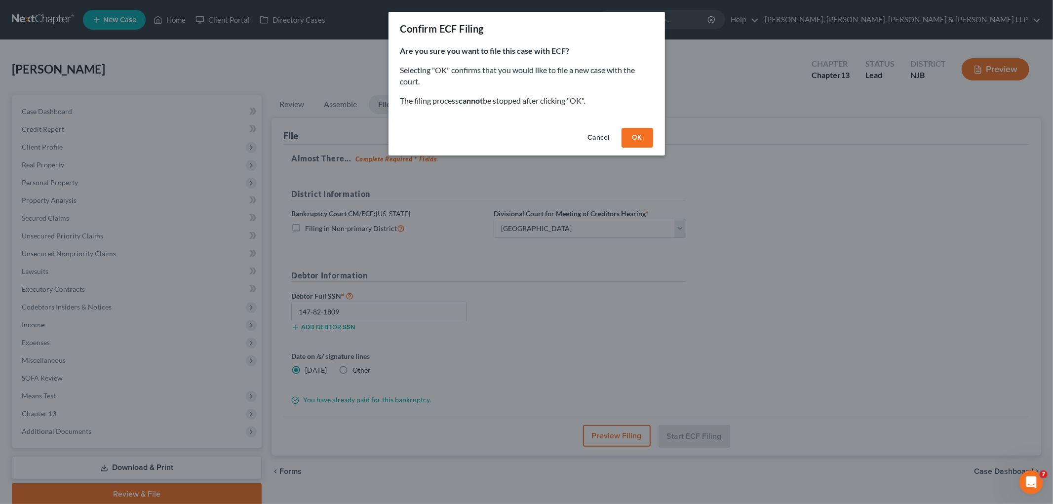
click at [628, 130] on button "OK" at bounding box center [638, 138] width 32 height 20
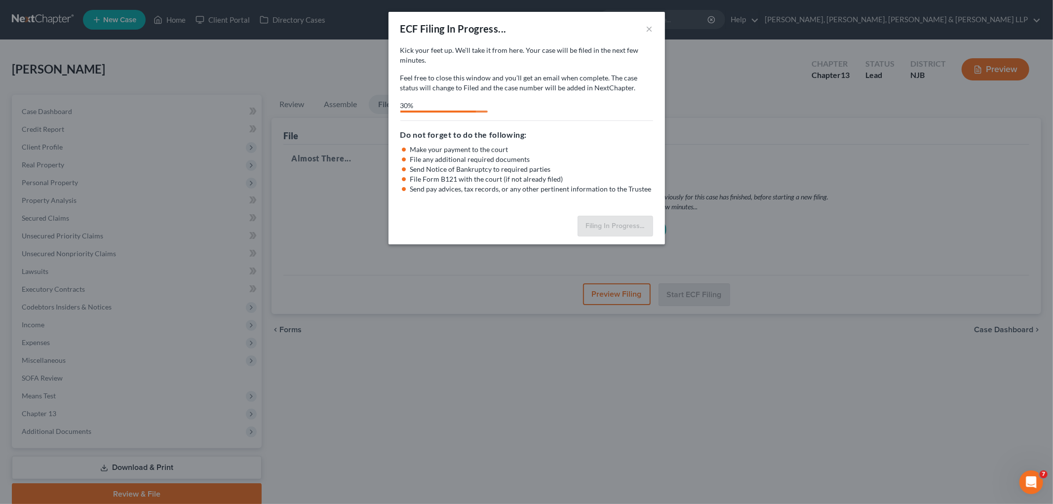
select select "2"
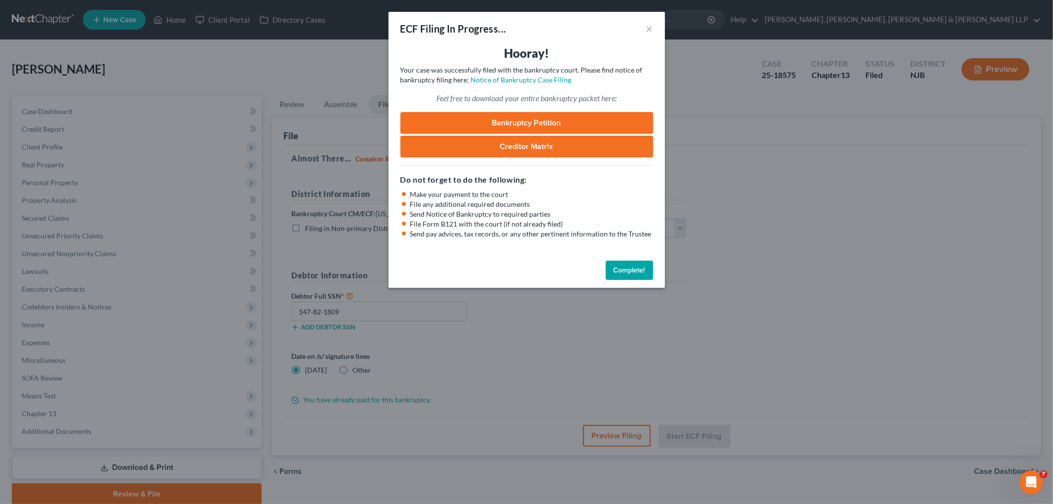
click at [635, 273] on button "Complete!" at bounding box center [629, 271] width 47 height 20
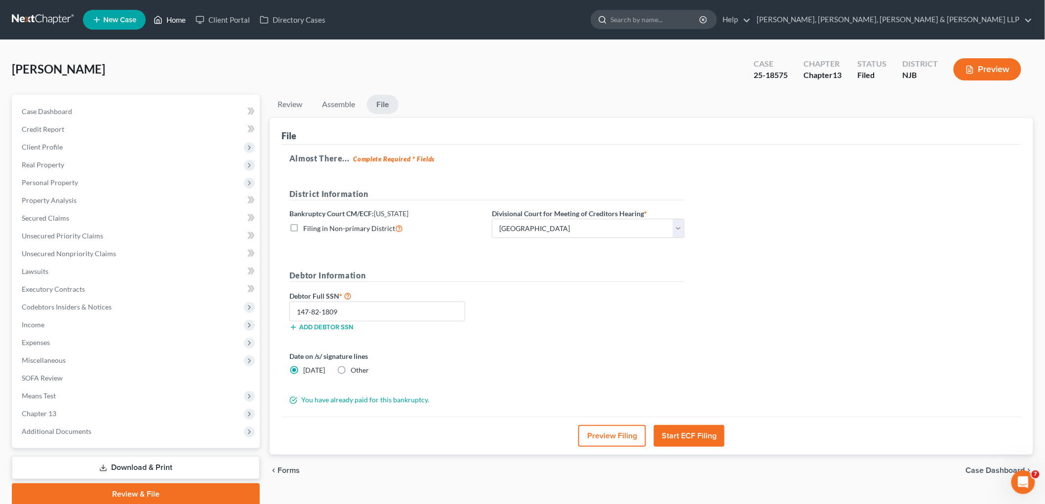
drag, startPoint x: 171, startPoint y: 17, endPoint x: 770, endPoint y: 28, distance: 599.0
click at [171, 17] on link "Home" at bounding box center [170, 20] width 42 height 18
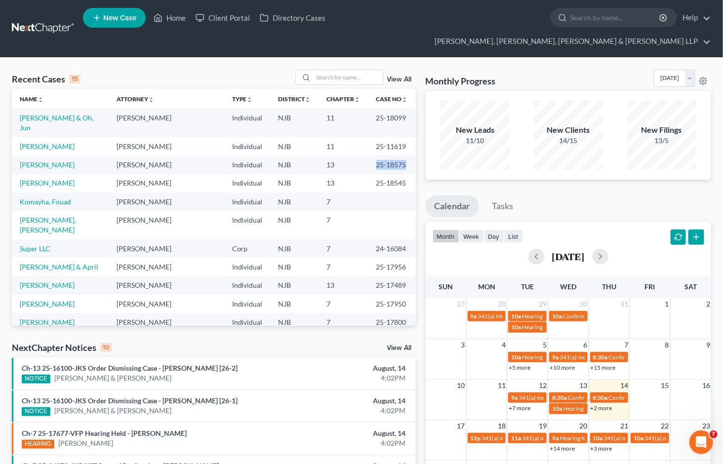
drag, startPoint x: 362, startPoint y: 137, endPoint x: 392, endPoint y: 137, distance: 30.1
click at [392, 156] on td "25-18575" at bounding box center [391, 165] width 47 height 18
copy td "25-18575"
click at [332, 70] on input "search" at bounding box center [347, 77] width 69 height 14
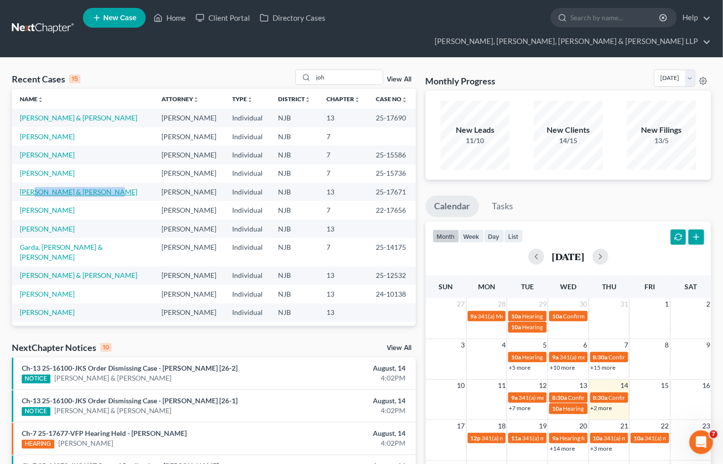
drag, startPoint x: 108, startPoint y: 174, endPoint x: 36, endPoint y: 174, distance: 72.1
click at [36, 183] on td "[PERSON_NAME] & [PERSON_NAME]" at bounding box center [83, 192] width 142 height 18
click at [12, 183] on td "[PERSON_NAME] & [PERSON_NAME]" at bounding box center [83, 192] width 142 height 18
drag, startPoint x: 13, startPoint y: 173, endPoint x: 398, endPoint y: 173, distance: 385.1
click at [398, 183] on tr "[PERSON_NAME] & [PERSON_NAME] [PERSON_NAME] Individual NJB 13 25-17671" at bounding box center [214, 192] width 404 height 18
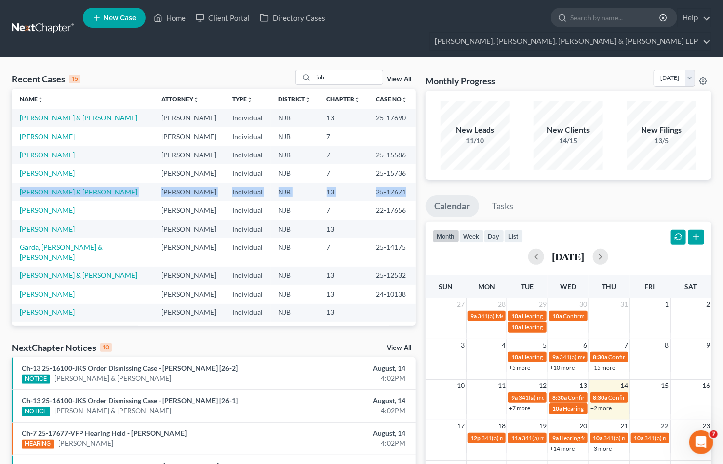
copy tr "[PERSON_NAME] & [PERSON_NAME] [PERSON_NAME] Individual NJB 13 25-17671"
click at [337, 70] on input "joh" at bounding box center [347, 77] width 69 height 14
type input "j"
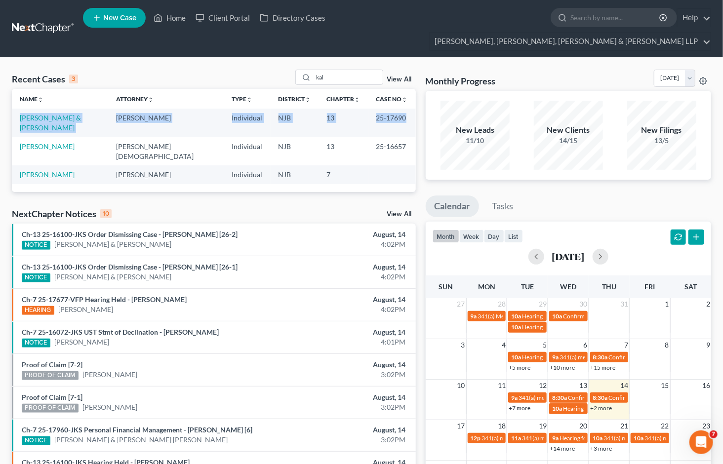
drag, startPoint x: 15, startPoint y: 98, endPoint x: 398, endPoint y: 98, distance: 383.1
click at [398, 109] on tr "[PERSON_NAME] & [PERSON_NAME] [PERSON_NAME] Individual NJB 13 25-17690" at bounding box center [214, 123] width 404 height 28
copy tr "[PERSON_NAME] & [PERSON_NAME] [PERSON_NAME] Individual NJB 13 25-17690"
click at [336, 70] on input "kal" at bounding box center [347, 77] width 69 height 14
type input "k"
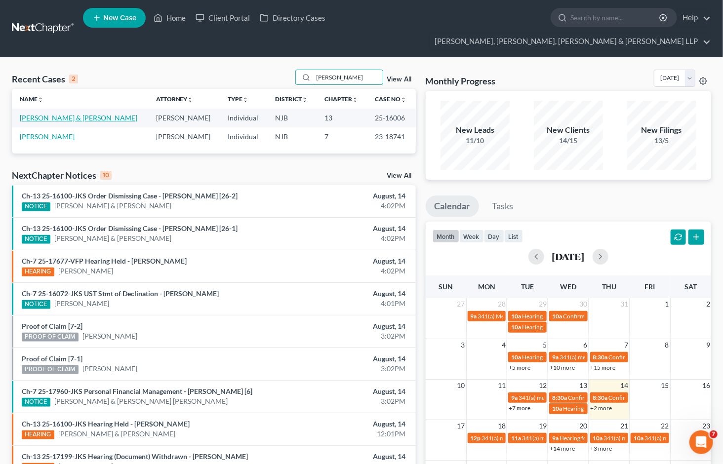
type input "[PERSON_NAME]"
click at [73, 114] on link "[PERSON_NAME] & [PERSON_NAME]" at bounding box center [78, 118] width 117 height 8
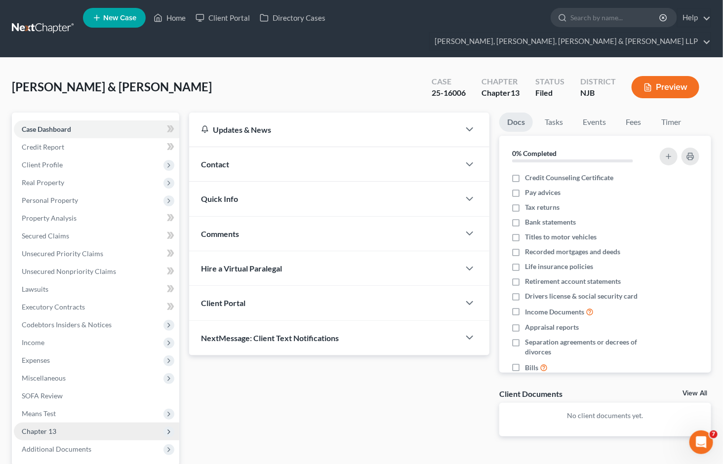
click at [59, 423] on span "Chapter 13" at bounding box center [96, 432] width 165 height 18
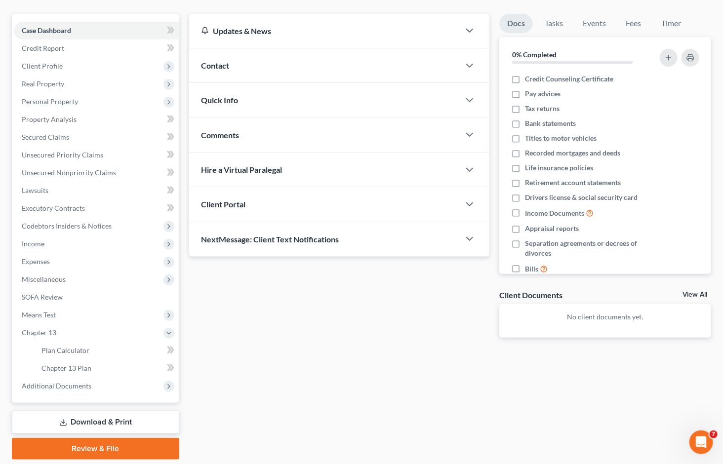
scroll to position [110, 0]
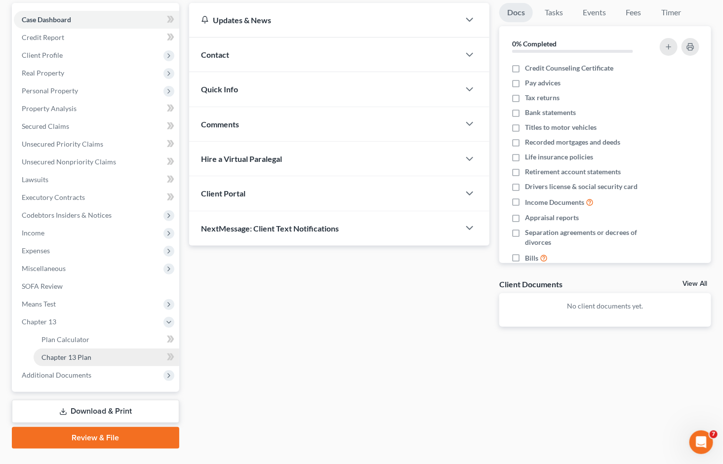
click at [78, 353] on span "Chapter 13 Plan" at bounding box center [66, 357] width 50 height 8
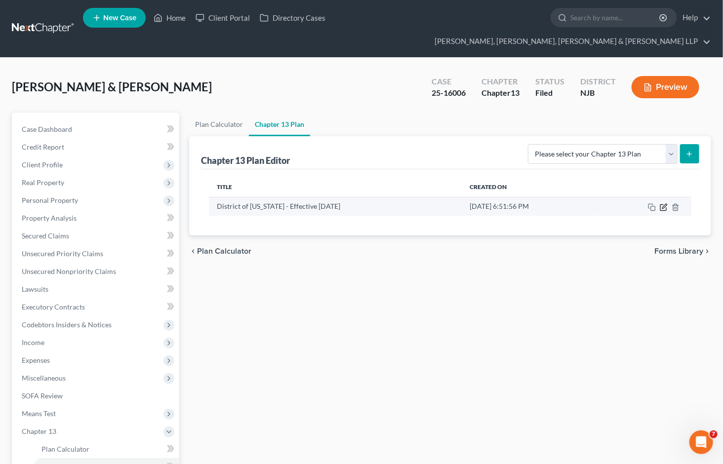
click at [663, 204] on icon "button" at bounding box center [664, 206] width 4 height 4
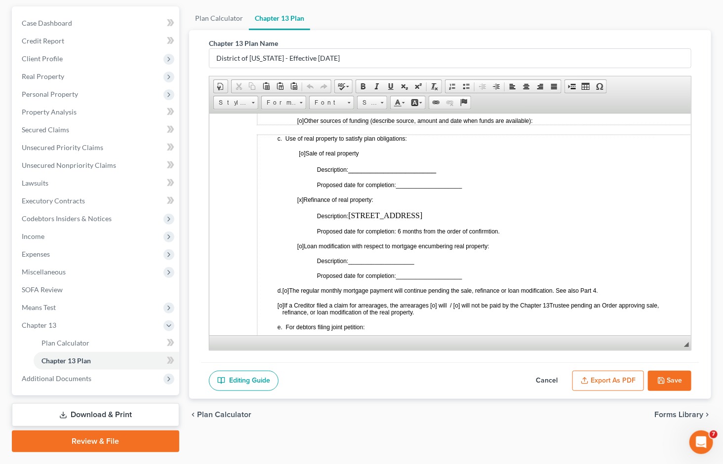
scroll to position [113, 0]
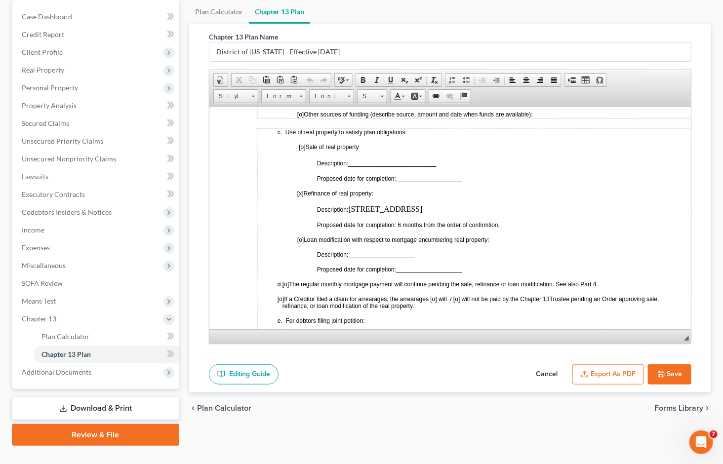
click at [546, 364] on button "Cancel" at bounding box center [546, 374] width 43 height 21
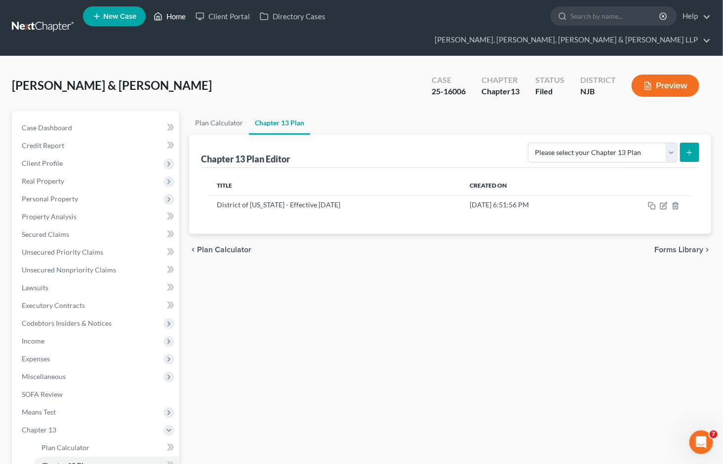
scroll to position [0, 0]
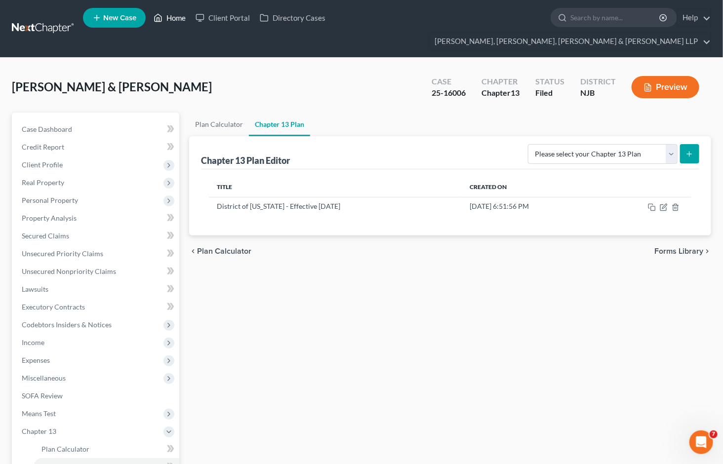
click at [168, 21] on link "Home" at bounding box center [170, 18] width 42 height 18
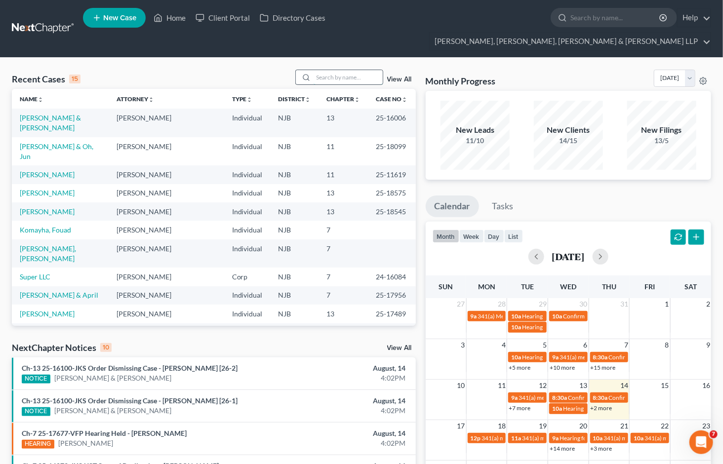
click at [327, 70] on input "search" at bounding box center [347, 77] width 69 height 14
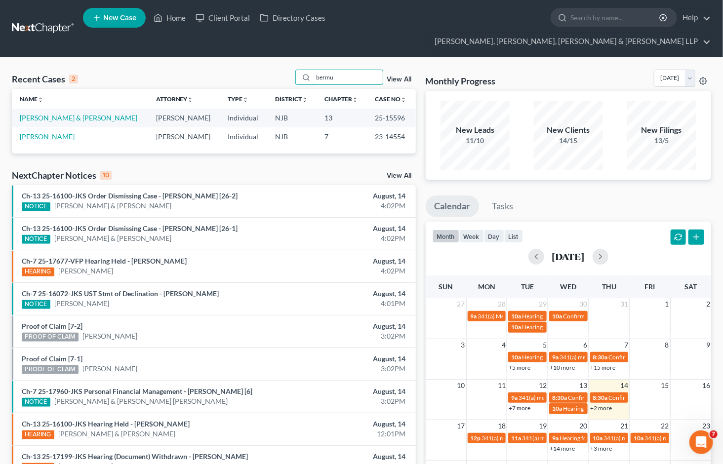
type input "bermu"
click at [89, 109] on td "[PERSON_NAME] & [PERSON_NAME]" at bounding box center [80, 118] width 136 height 18
click at [86, 114] on link "[PERSON_NAME] & [PERSON_NAME]" at bounding box center [78, 118] width 117 height 8
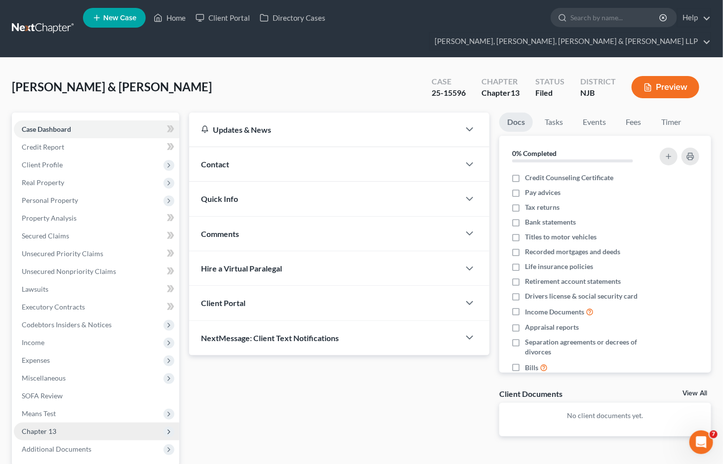
click at [47, 427] on span "Chapter 13" at bounding box center [39, 431] width 35 height 8
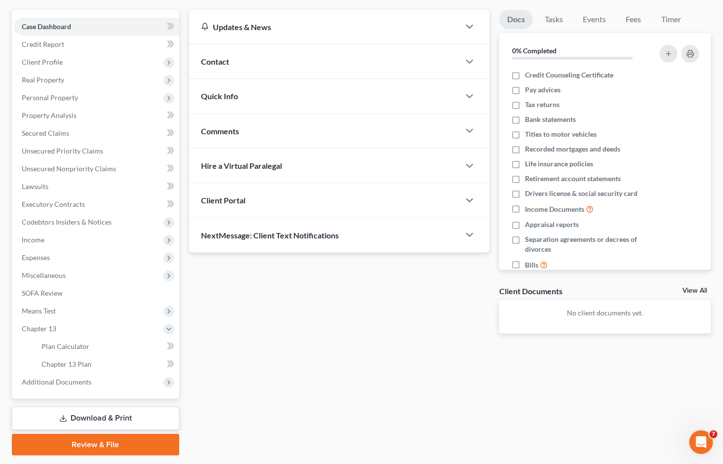
scroll to position [113, 0]
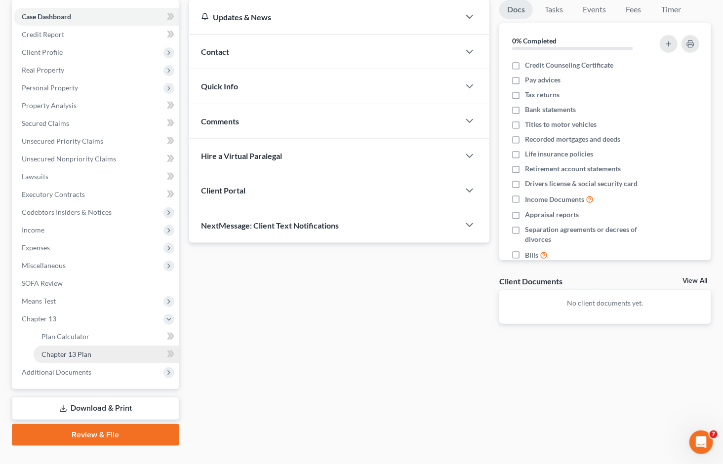
click at [79, 350] on span "Chapter 13 Plan" at bounding box center [66, 354] width 50 height 8
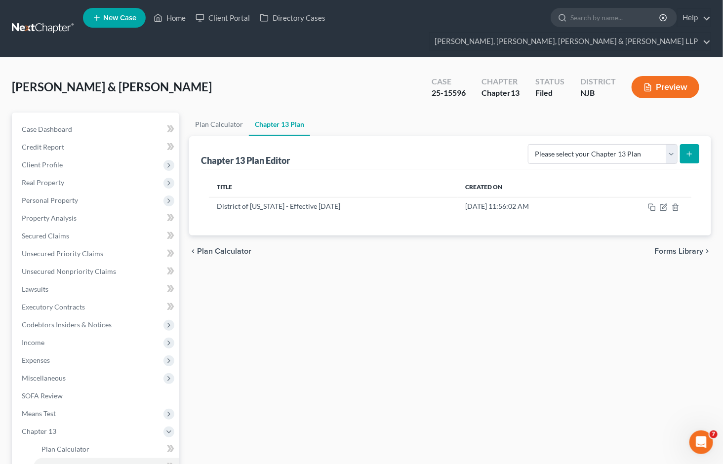
click at [570, 320] on div "Plan Calculator Chapter 13 Plan Chapter 13 Plan Editor Please select your Chapt…" at bounding box center [450, 336] width 532 height 446
click at [663, 203] on icon "button" at bounding box center [664, 207] width 8 height 8
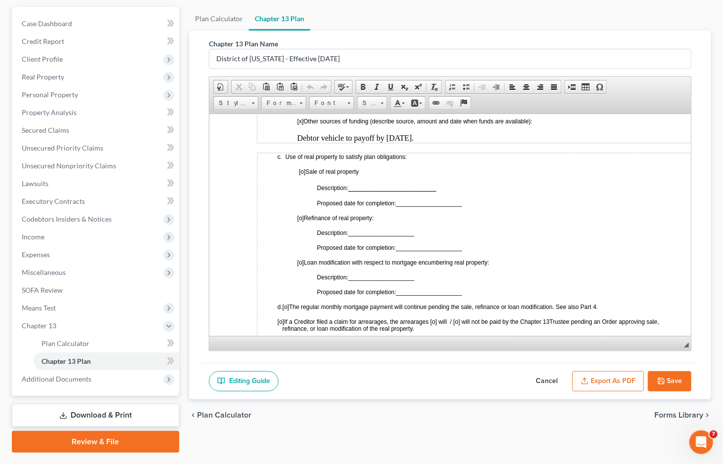
scroll to position [113, 0]
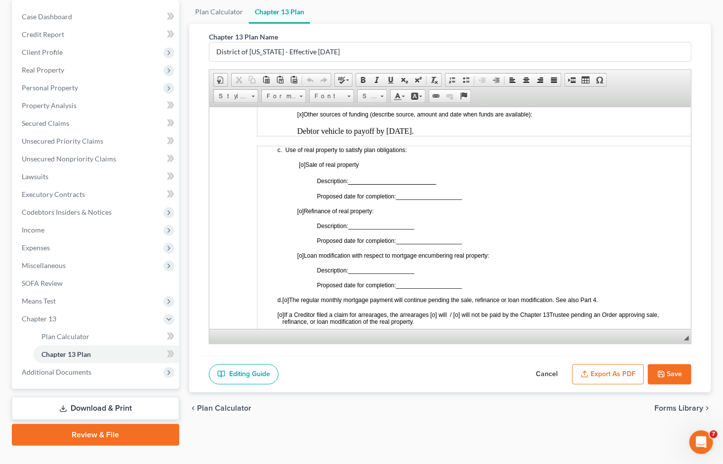
click at [542, 364] on button "Cancel" at bounding box center [546, 374] width 43 height 21
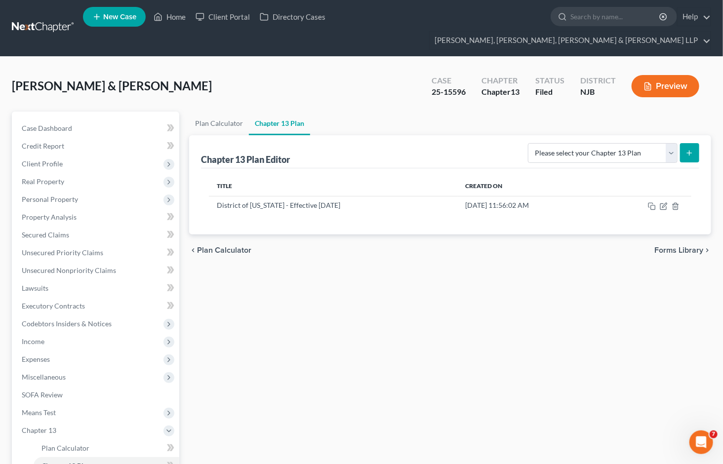
scroll to position [0, 0]
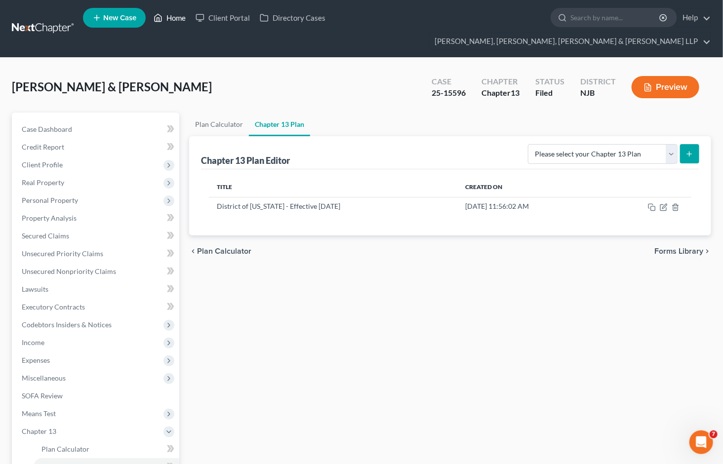
click at [168, 21] on link "Home" at bounding box center [170, 18] width 42 height 18
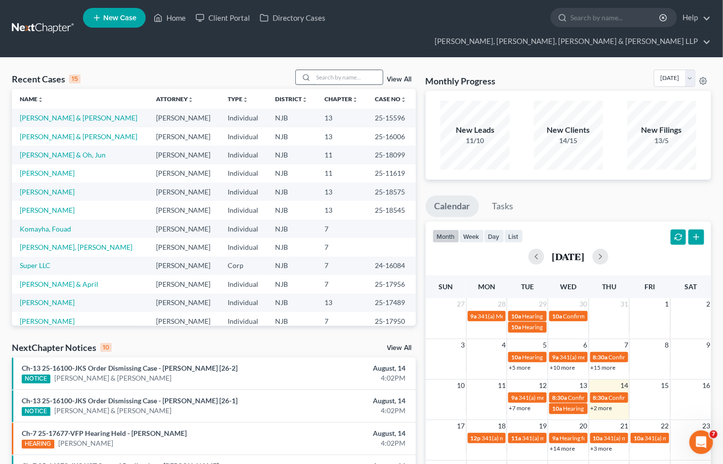
click at [350, 70] on input "search" at bounding box center [347, 77] width 69 height 14
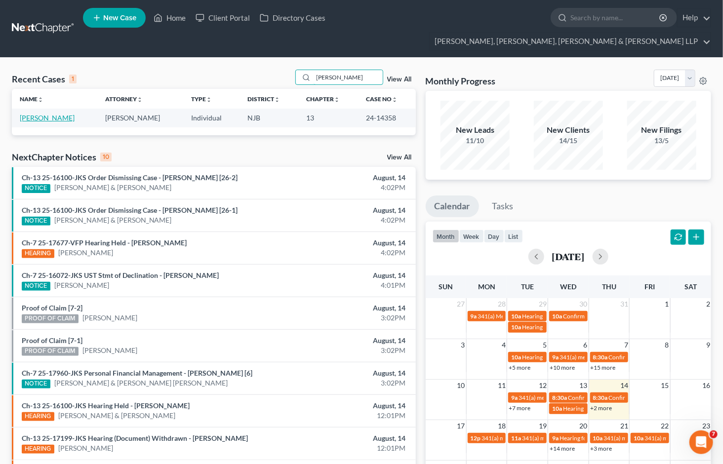
type input "[PERSON_NAME]"
click at [53, 114] on link "[PERSON_NAME]" at bounding box center [47, 118] width 55 height 8
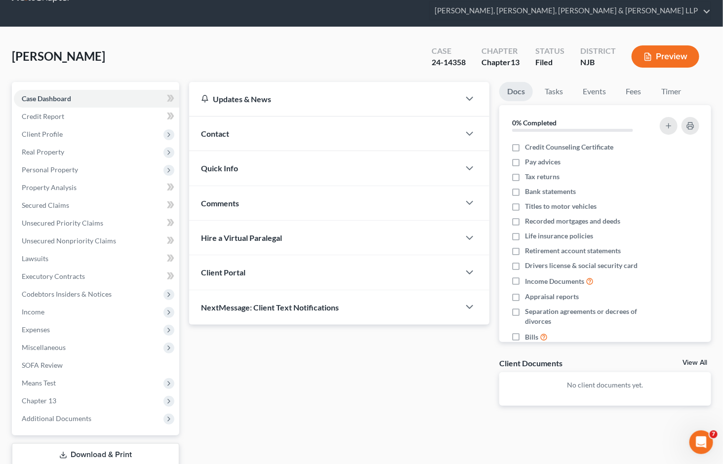
scroll to position [77, 0]
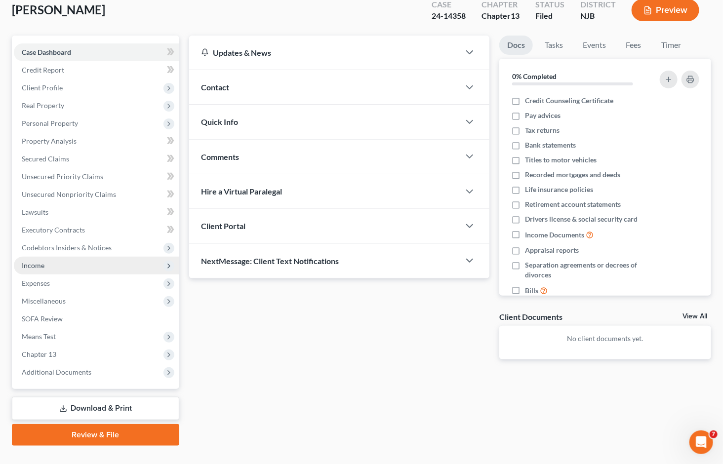
click at [43, 350] on span "Chapter 13" at bounding box center [39, 354] width 35 height 8
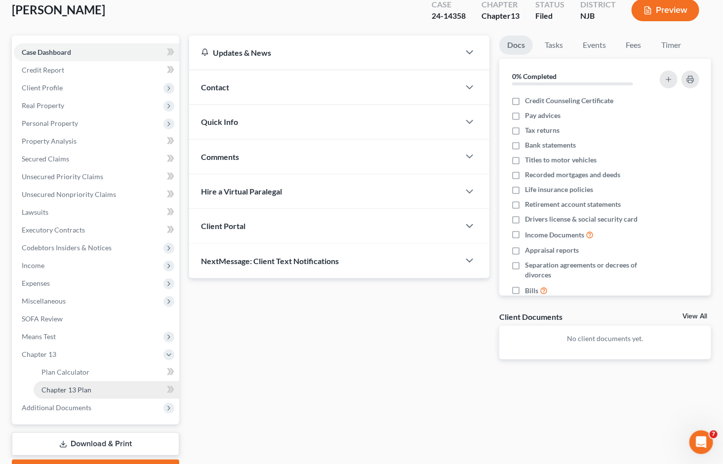
click at [48, 386] on span "Chapter 13 Plan" at bounding box center [66, 390] width 50 height 8
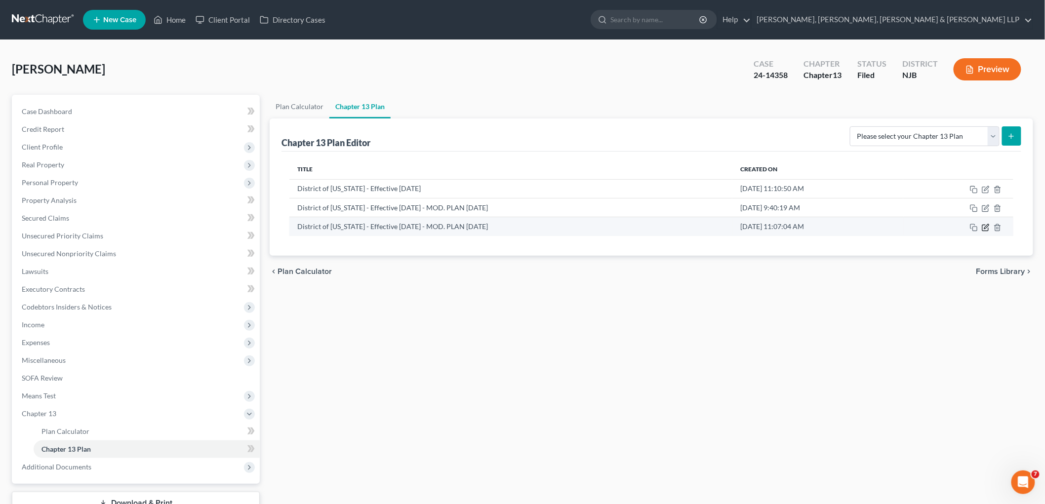
click at [722, 225] on icon "button" at bounding box center [985, 228] width 8 height 8
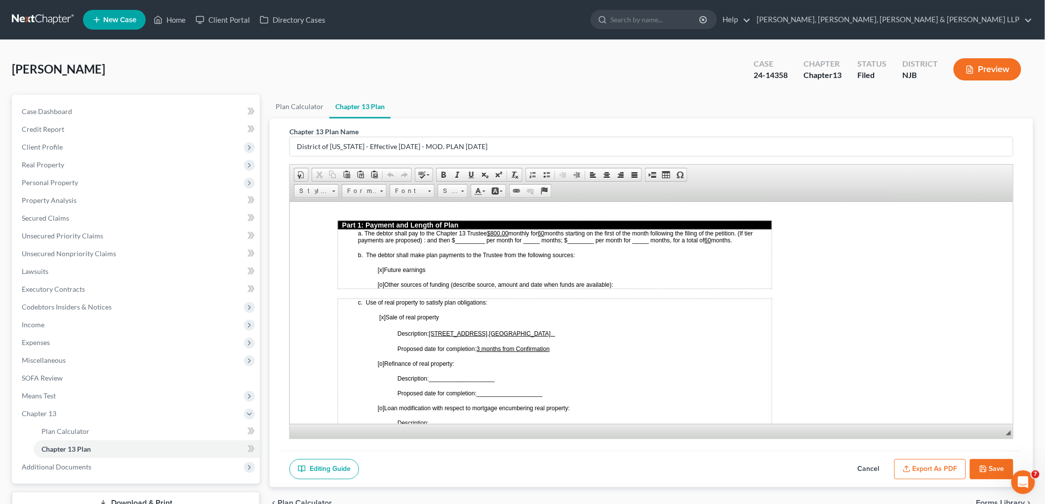
scroll to position [384, 0]
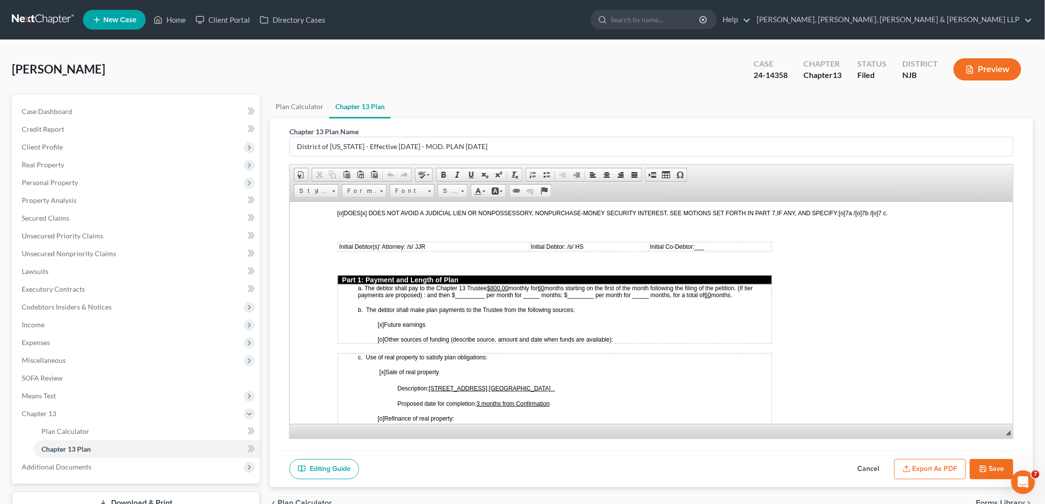
click at [722, 464] on button "Cancel" at bounding box center [868, 469] width 43 height 21
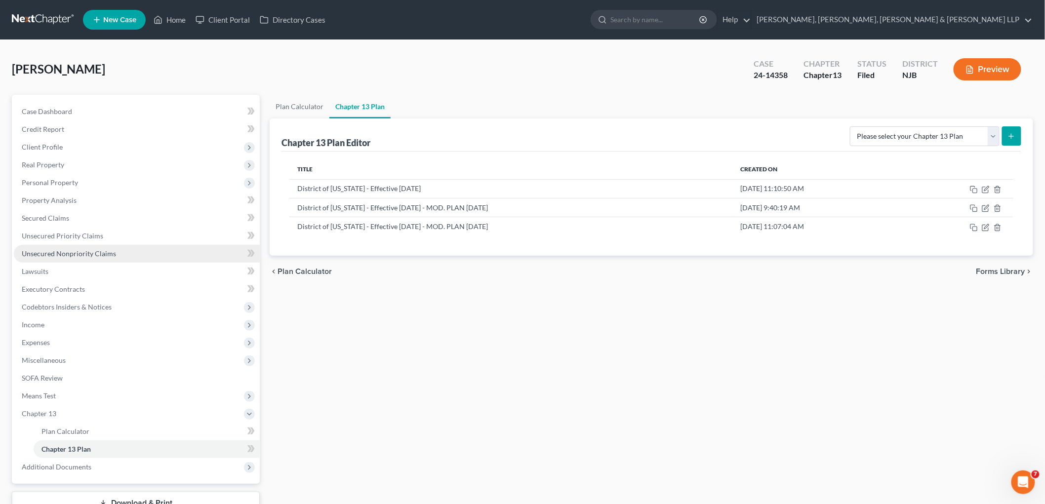
click at [81, 258] on link "Unsecured Nonpriority Claims" at bounding box center [137, 254] width 246 height 18
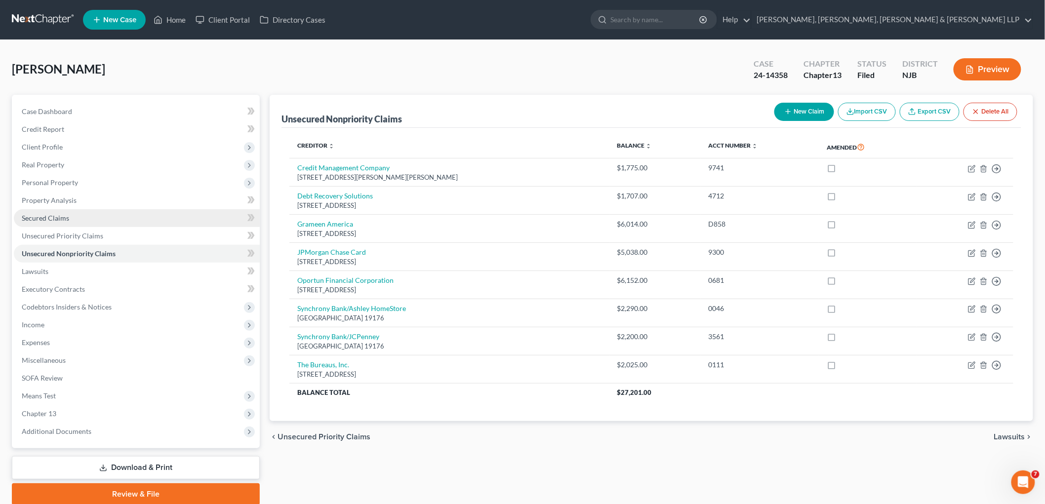
click at [47, 214] on span "Secured Claims" at bounding box center [45, 218] width 47 height 8
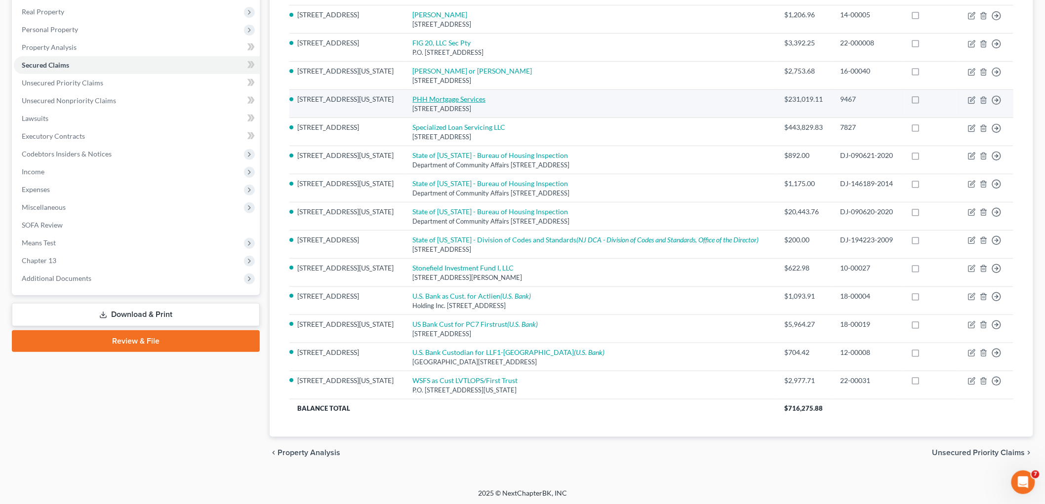
scroll to position [156, 0]
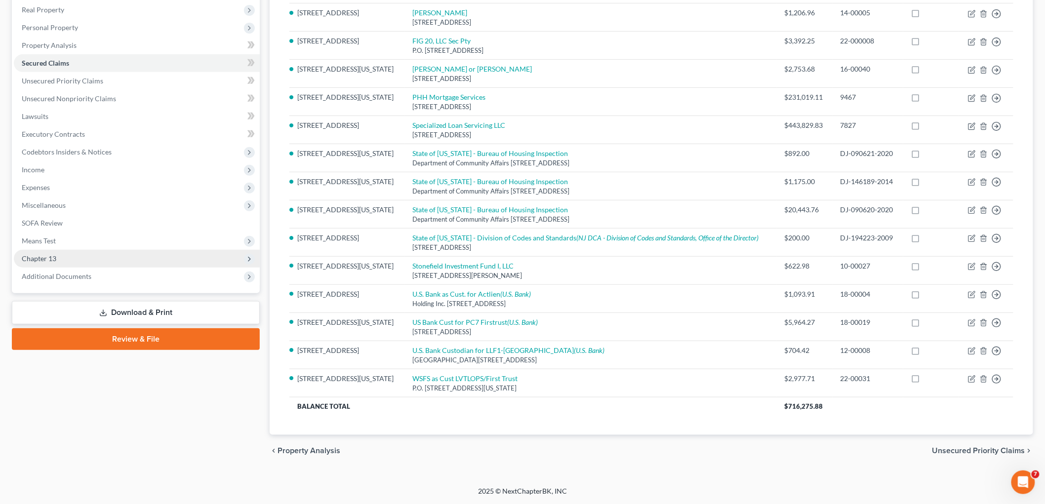
click at [62, 259] on span "Chapter 13" at bounding box center [137, 259] width 246 height 18
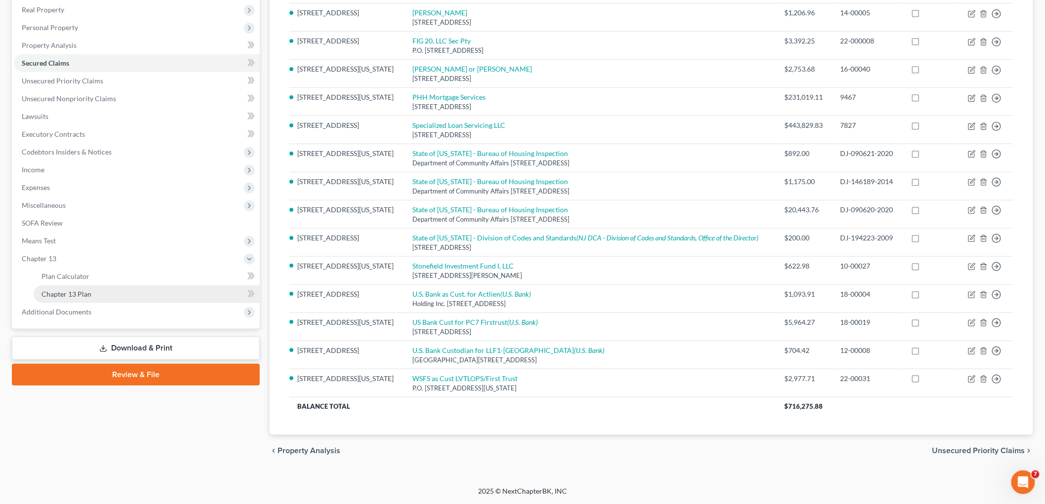
click at [80, 296] on span "Chapter 13 Plan" at bounding box center [66, 294] width 50 height 8
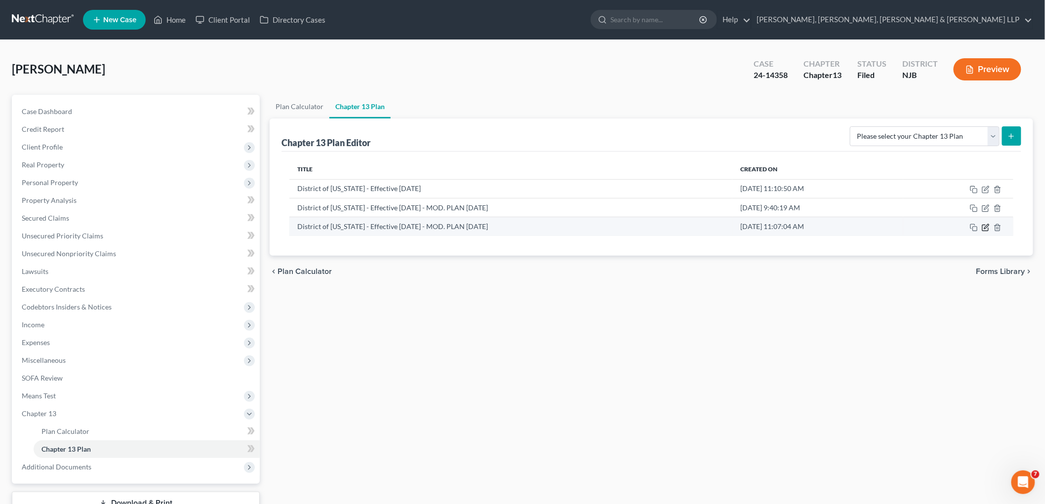
click at [722, 228] on icon "button" at bounding box center [986, 226] width 4 height 4
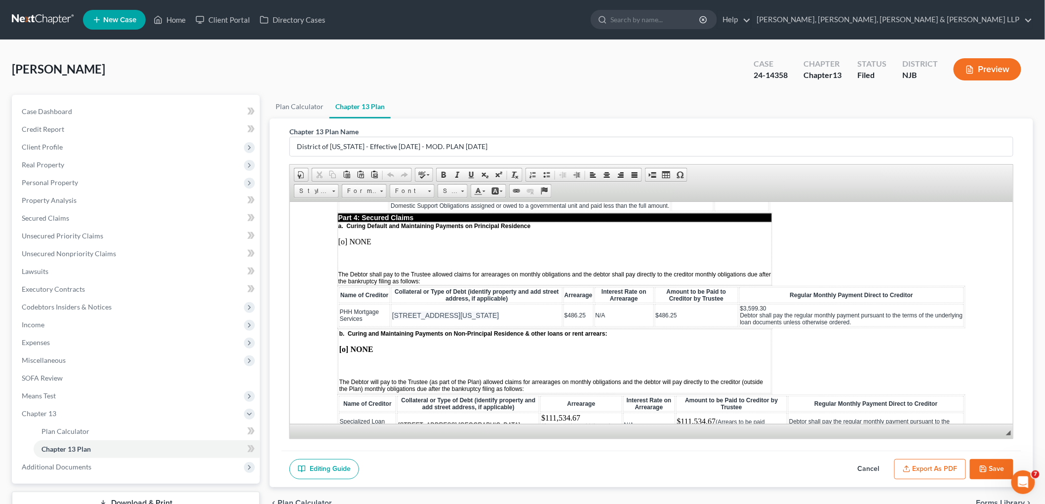
scroll to position [987, 0]
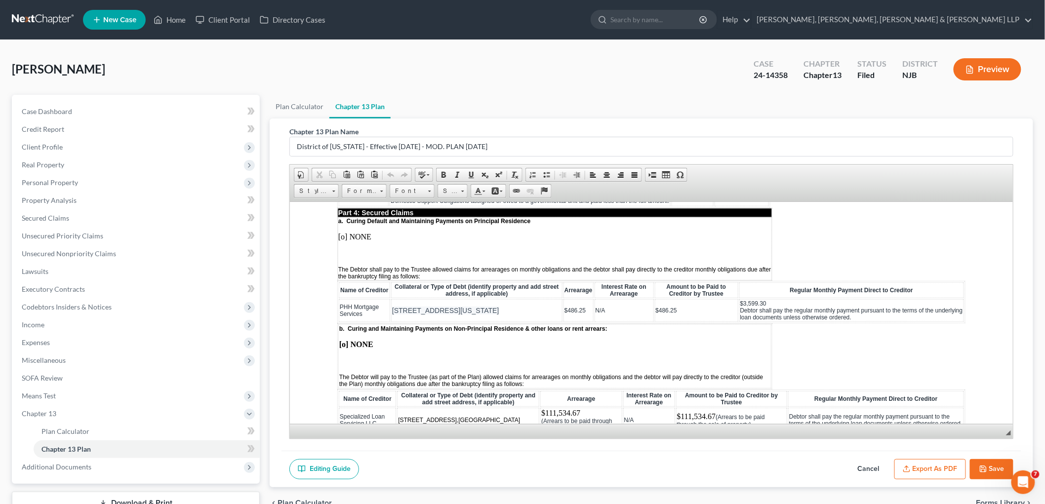
click at [722, 464] on button "Cancel" at bounding box center [868, 469] width 43 height 21
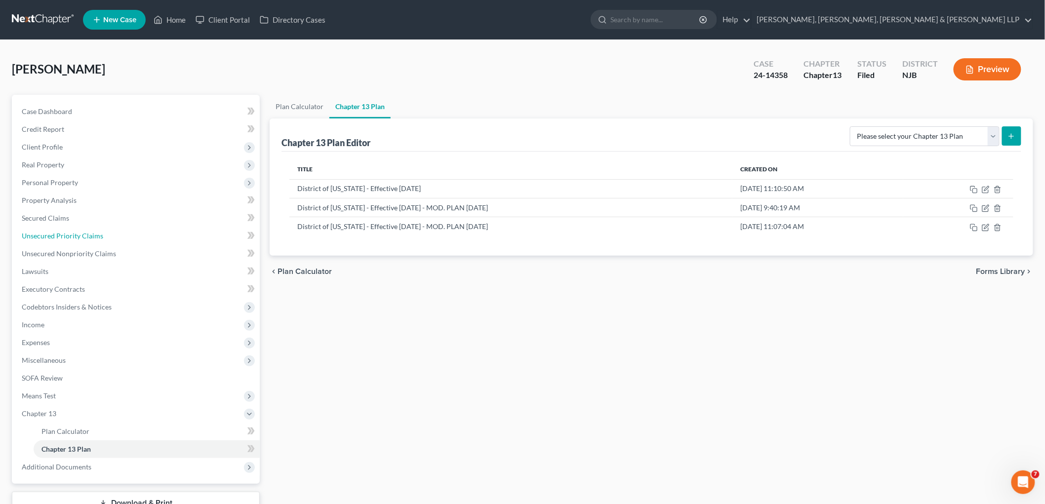
click at [43, 238] on span "Unsecured Priority Claims" at bounding box center [62, 236] width 81 height 8
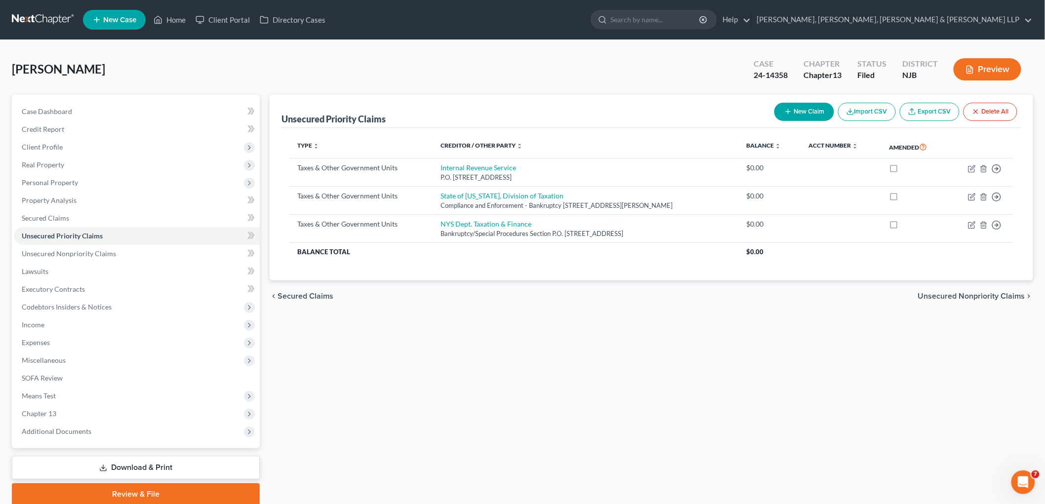
click at [304, 297] on span "Secured Claims" at bounding box center [305, 296] width 56 height 8
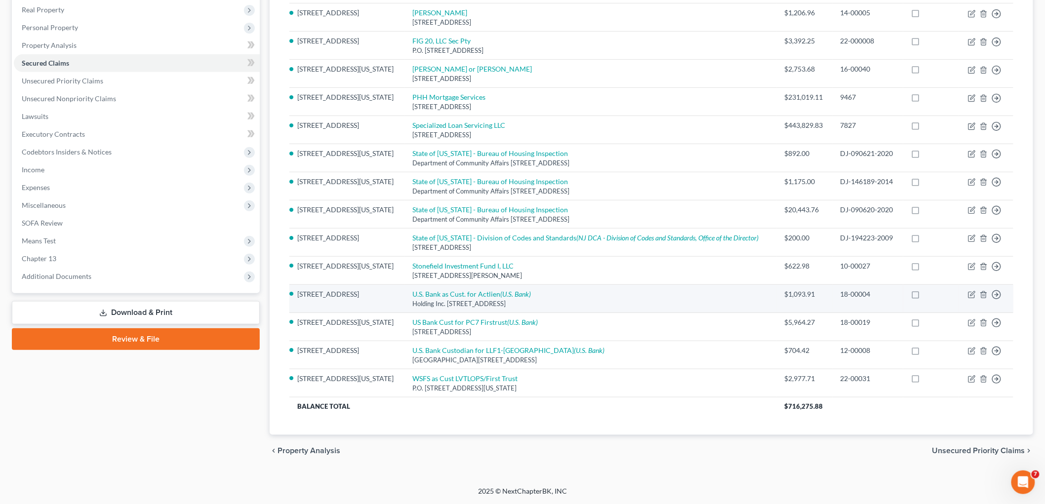
scroll to position [156, 0]
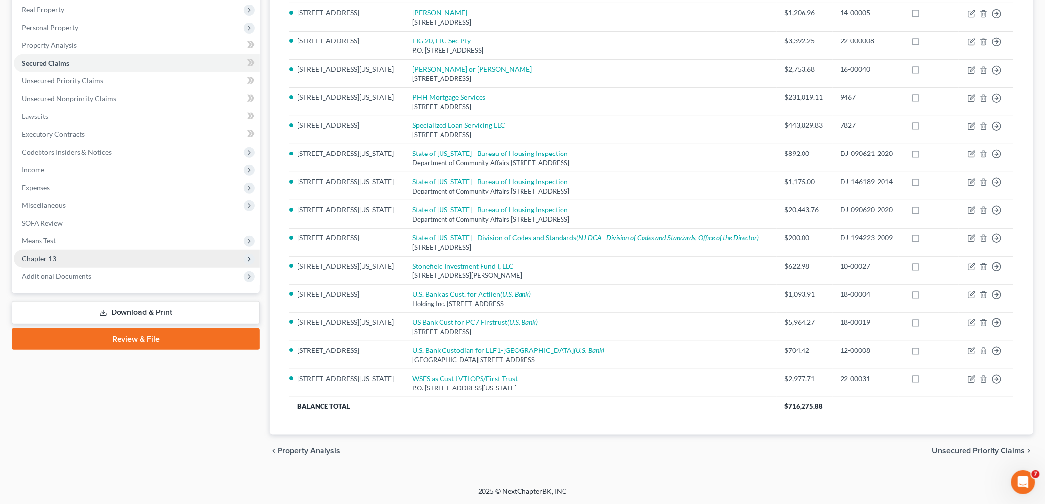
click at [64, 260] on span "Chapter 13" at bounding box center [137, 259] width 246 height 18
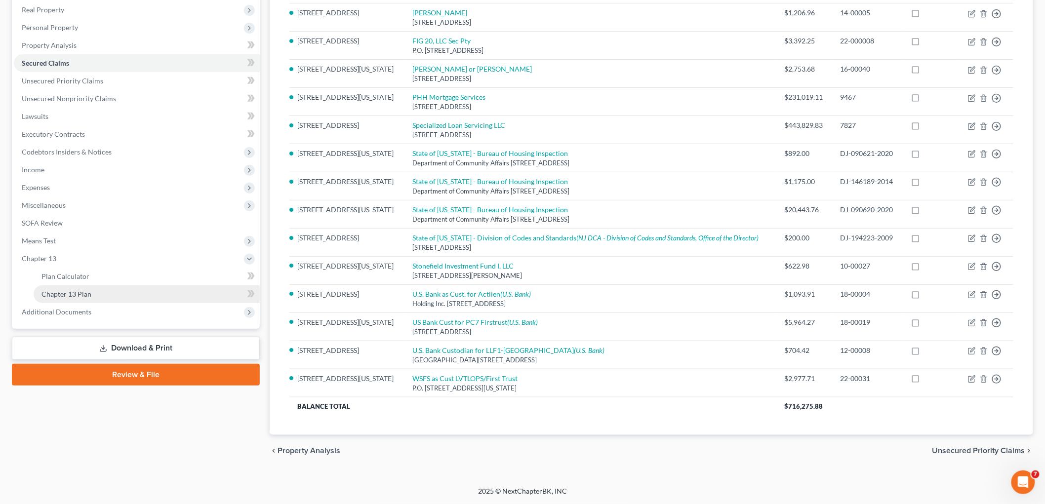
click at [74, 293] on span "Chapter 13 Plan" at bounding box center [66, 294] width 50 height 8
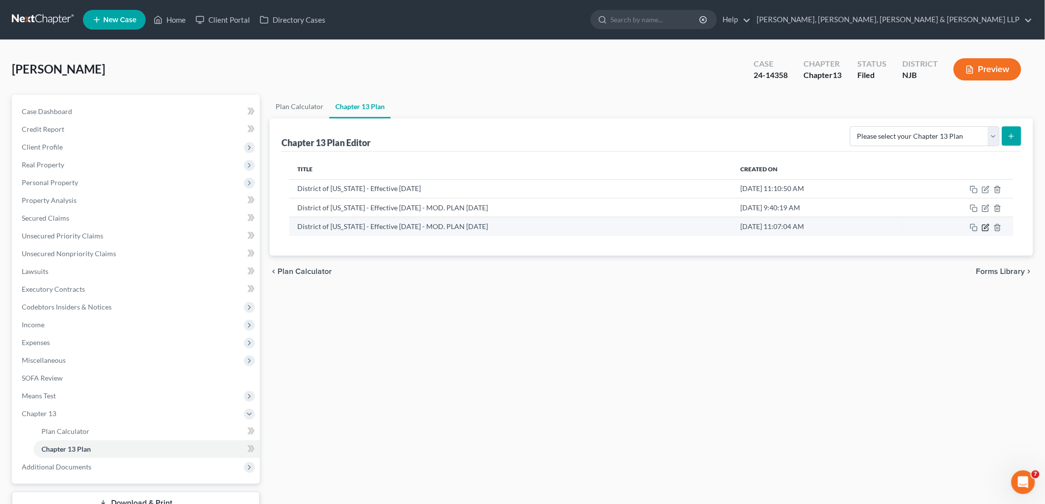
click at [722, 228] on icon "button" at bounding box center [985, 228] width 8 height 8
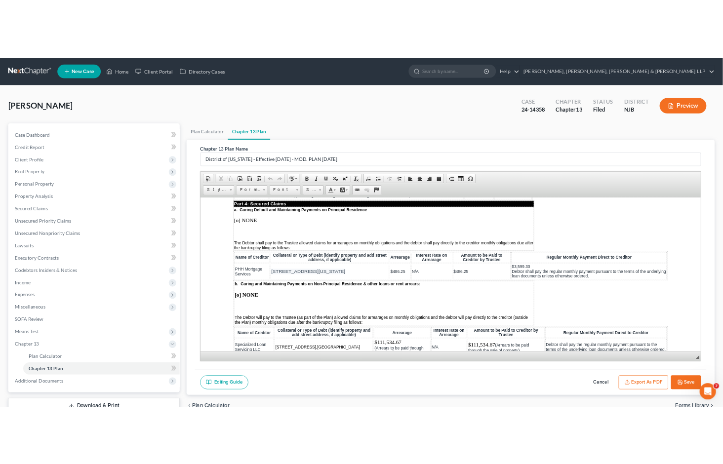
scroll to position [987, 0]
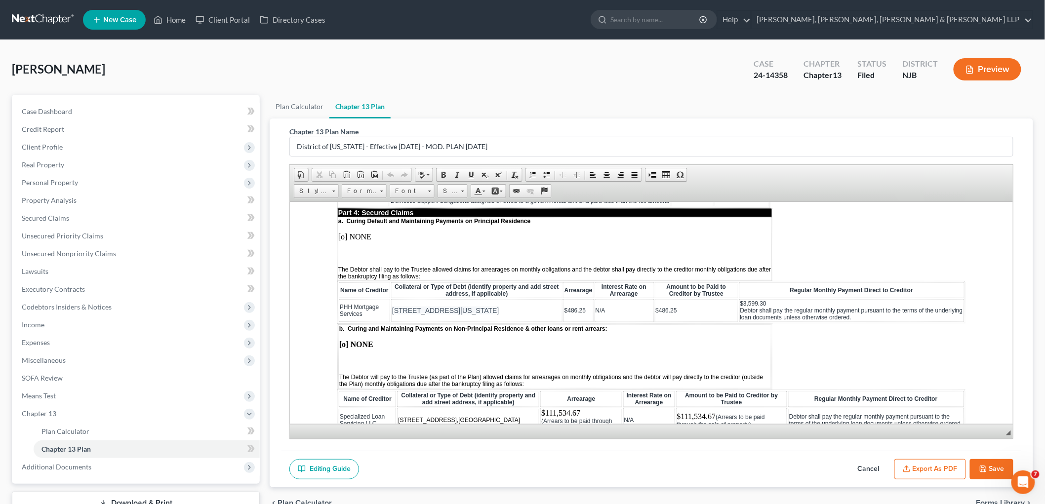
drag, startPoint x: 873, startPoint y: 468, endPoint x: 645, endPoint y: 457, distance: 227.8
click at [722, 464] on button "Cancel" at bounding box center [868, 469] width 43 height 21
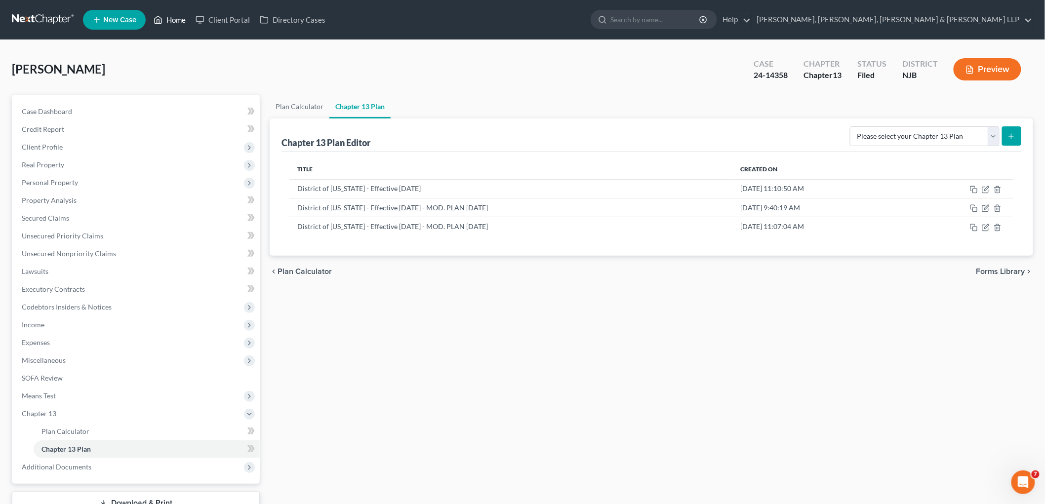
click at [164, 21] on link "Home" at bounding box center [170, 20] width 42 height 18
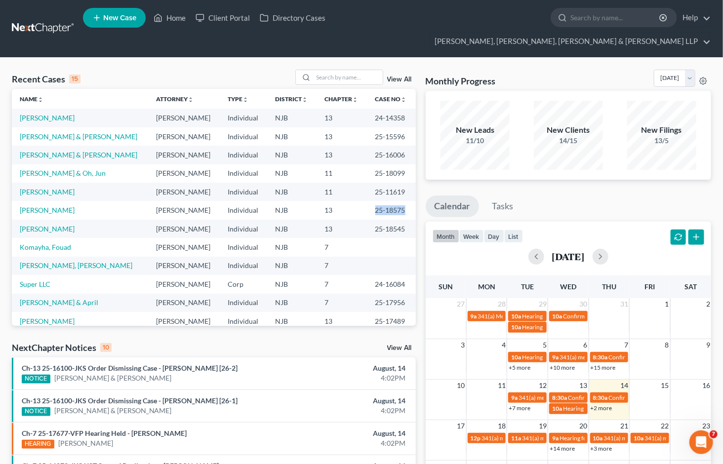
drag, startPoint x: 360, startPoint y: 190, endPoint x: 392, endPoint y: 190, distance: 31.6
click at [392, 201] on td "25-18575" at bounding box center [391, 210] width 48 height 18
copy td "25-18575"
click at [330, 70] on input "search" at bounding box center [347, 77] width 69 height 14
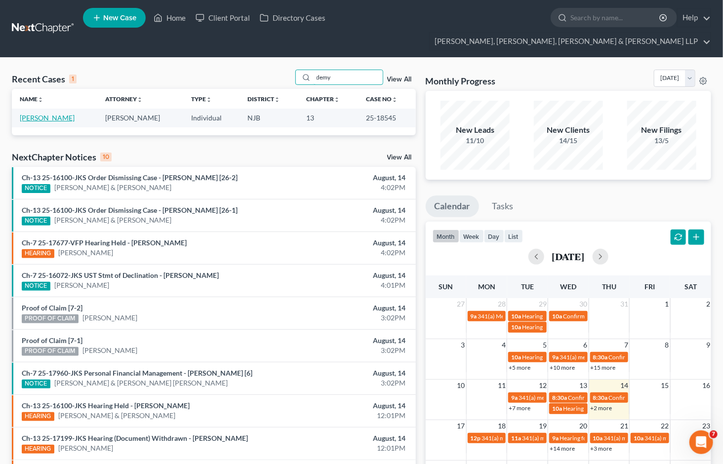
type input "demy"
click at [47, 114] on link "[PERSON_NAME]" at bounding box center [47, 118] width 55 height 8
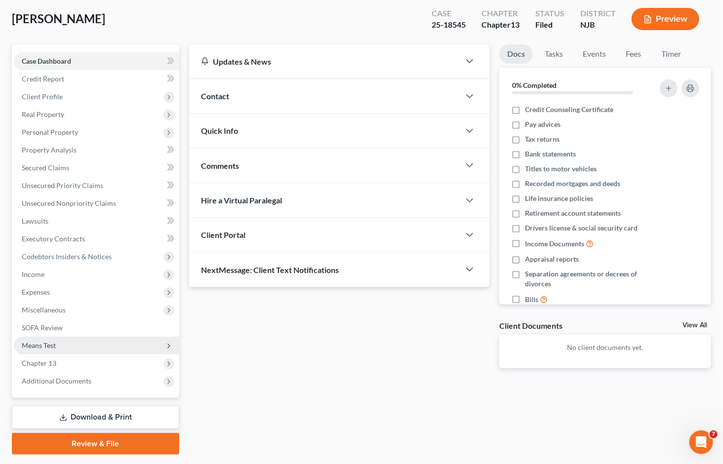
scroll to position [77, 0]
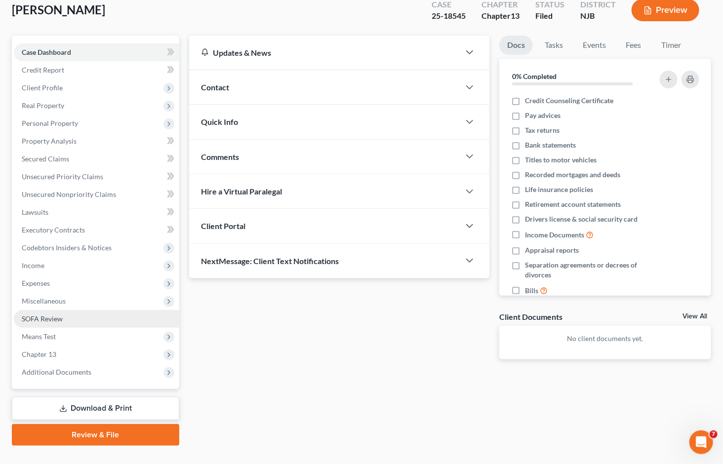
click at [48, 314] on span "SOFA Review" at bounding box center [42, 318] width 41 height 8
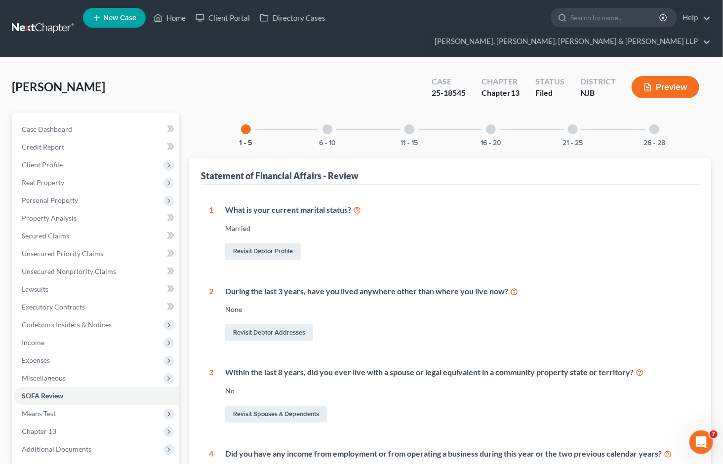
click at [658, 124] on div at bounding box center [654, 129] width 10 height 10
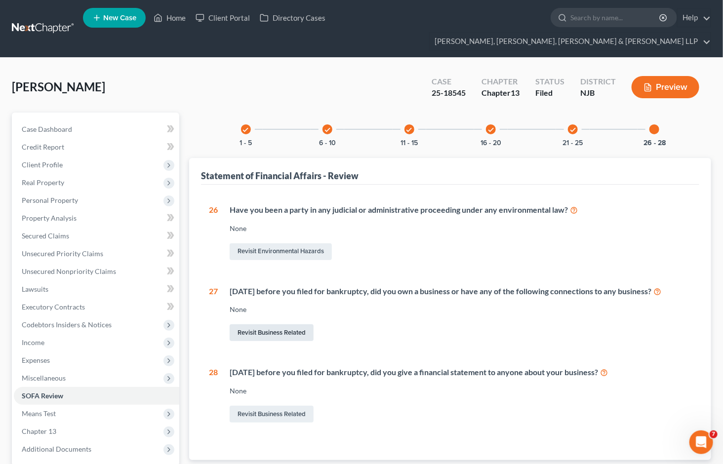
click at [274, 324] on link "Revisit Business Related" at bounding box center [272, 332] width 84 height 17
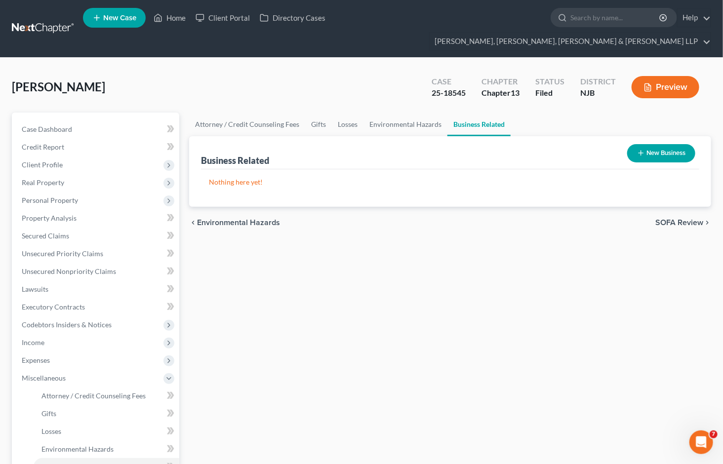
click at [678, 144] on button "New Business" at bounding box center [661, 153] width 68 height 18
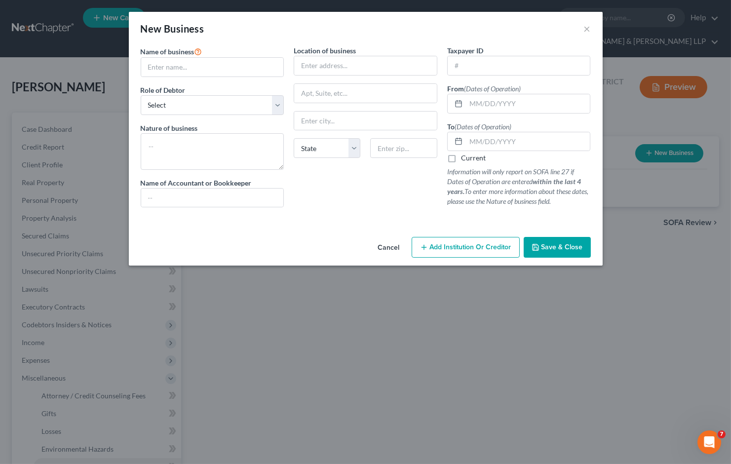
click at [310, 37] on div "New Business ×" at bounding box center [366, 29] width 474 height 34
click at [242, 62] on input "text" at bounding box center [212, 67] width 143 height 19
paste input "SZDJRD LLC"
type input "SZDJRD LLC"
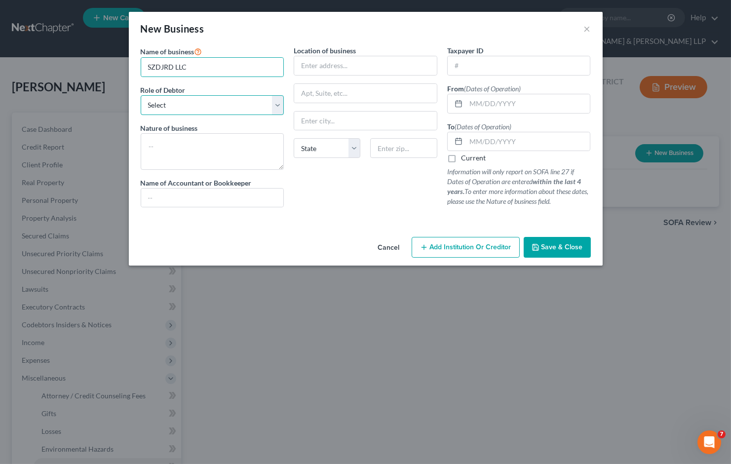
drag, startPoint x: 186, startPoint y: 102, endPoint x: 181, endPoint y: 114, distance: 12.8
click at [186, 102] on select "Select A member of a limited liability company (LLC) or limited liability partn…" at bounding box center [213, 105] width 144 height 20
select select "member"
click at [141, 95] on select "Select A member of a limited liability company (LLC) or limited liability partn…" at bounding box center [213, 105] width 144 height 20
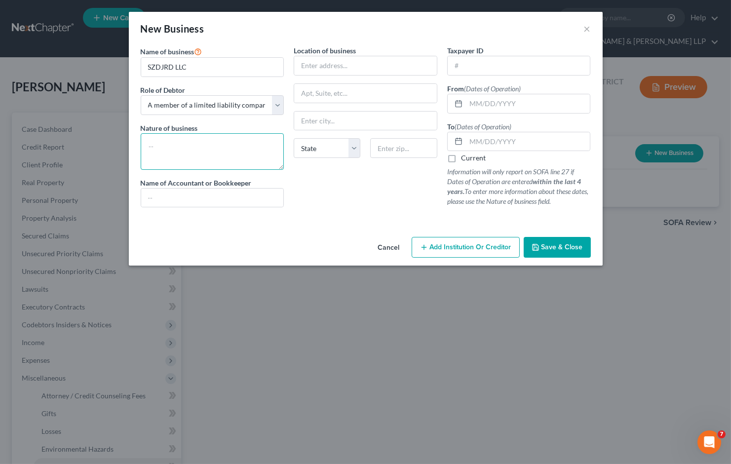
click at [194, 145] on textarea at bounding box center [213, 151] width 144 height 37
click at [344, 190] on div "Location of business State [US_STATE][GEOGRAPHIC_DATA] [GEOGRAPHIC_DATA] [GEOGR…" at bounding box center [366, 130] width 154 height 170
click at [213, 149] on textarea at bounding box center [213, 151] width 144 height 37
paste textarea "MORTGAGE BROKERAGE"
type textarea "MORTGAGE BROKERAGE"
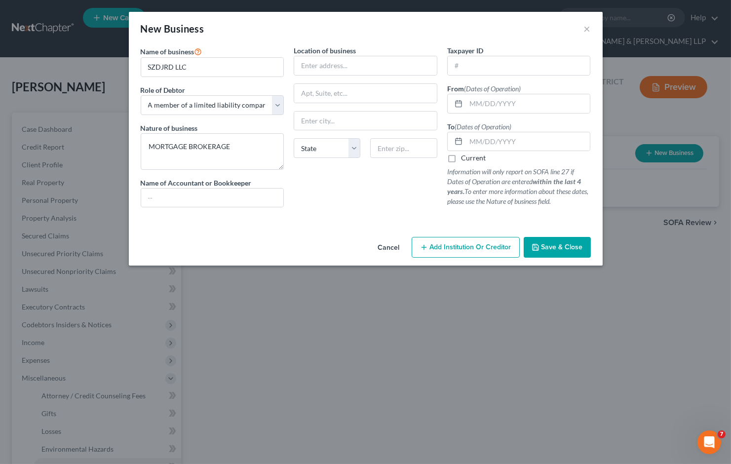
click at [461, 159] on label "Current" at bounding box center [473, 158] width 25 height 10
click at [465, 159] on input "Current" at bounding box center [468, 156] width 6 height 6
checkbox input "true"
click at [475, 67] on input "text" at bounding box center [519, 65] width 143 height 19
click at [477, 97] on input "text" at bounding box center [528, 103] width 124 height 19
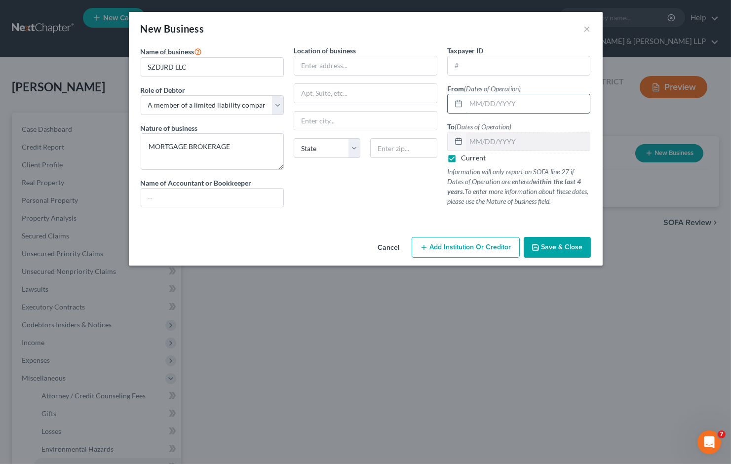
paste input "[DATE]"
type input "[DATE]"
click at [481, 68] on input "text" at bounding box center [519, 65] width 143 height 19
paste input "[US_EMPLOYER_IDENTIFICATION_NUMBER]"
type input "[US_EMPLOYER_IDENTIFICATION_NUMBER]"
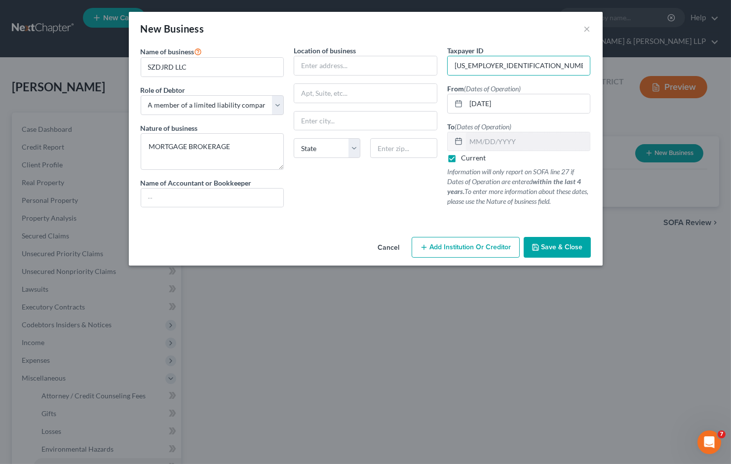
click at [368, 207] on div "Location of business State [US_STATE][GEOGRAPHIC_DATA] [GEOGRAPHIC_DATA] [GEOGR…" at bounding box center [366, 130] width 154 height 170
click at [327, 63] on input "text" at bounding box center [365, 65] width 143 height 19
type input "[STREET_ADDRESS]"
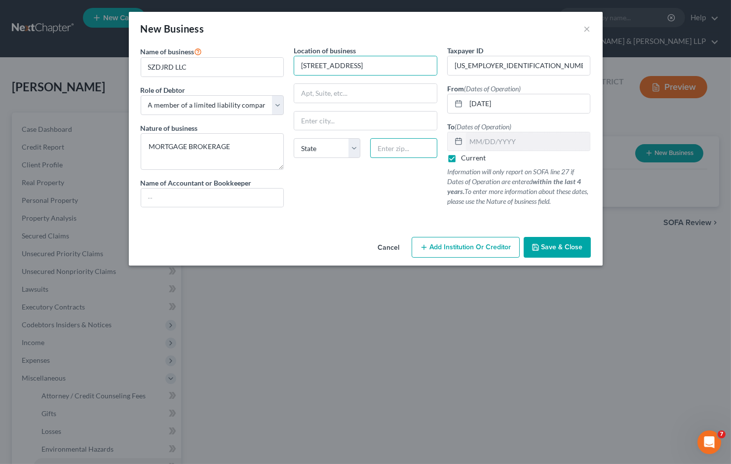
click at [403, 150] on input "text" at bounding box center [403, 148] width 67 height 20
type input "07869"
type input "[PERSON_NAME]"
select select "33"
click at [387, 184] on div "Location of business [STREET_ADDRESS] [PERSON_NAME][GEOGRAPHIC_DATA] [US_STATE]…" at bounding box center [366, 130] width 154 height 170
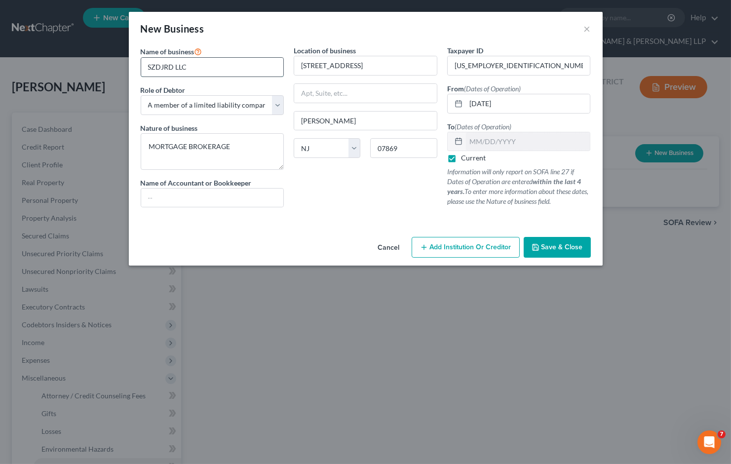
drag, startPoint x: 190, startPoint y: 66, endPoint x: 143, endPoint y: 63, distance: 47.0
click at [143, 63] on input "SZDJRD LLC" at bounding box center [212, 67] width 143 height 19
click at [564, 249] on span "Save & Close" at bounding box center [562, 247] width 41 height 8
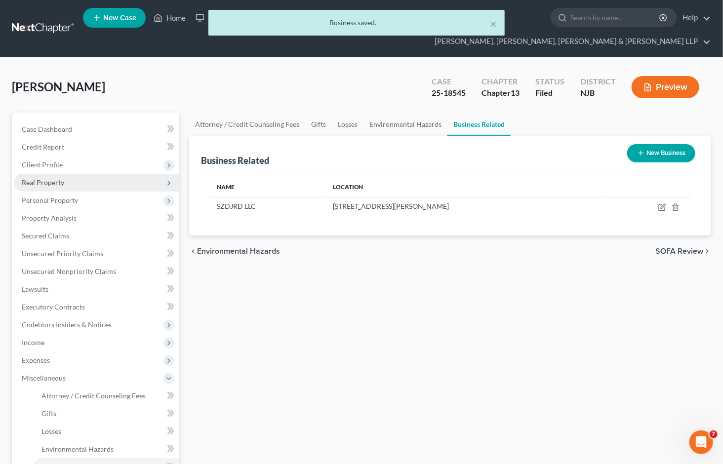
click at [55, 178] on span "Real Property" at bounding box center [43, 182] width 42 height 8
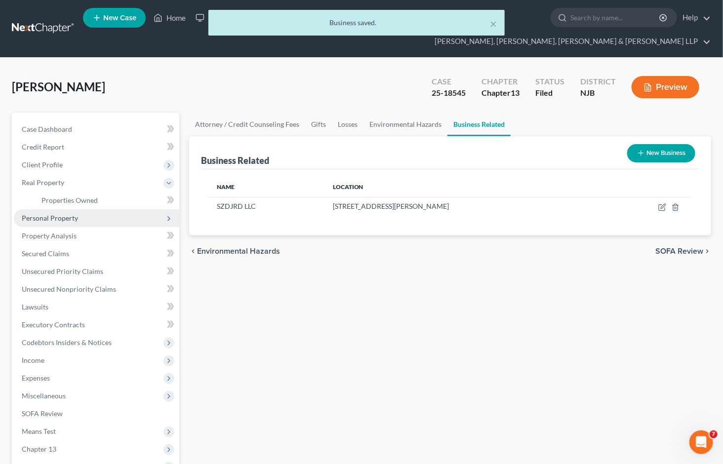
click at [55, 214] on span "Personal Property" at bounding box center [50, 218] width 56 height 8
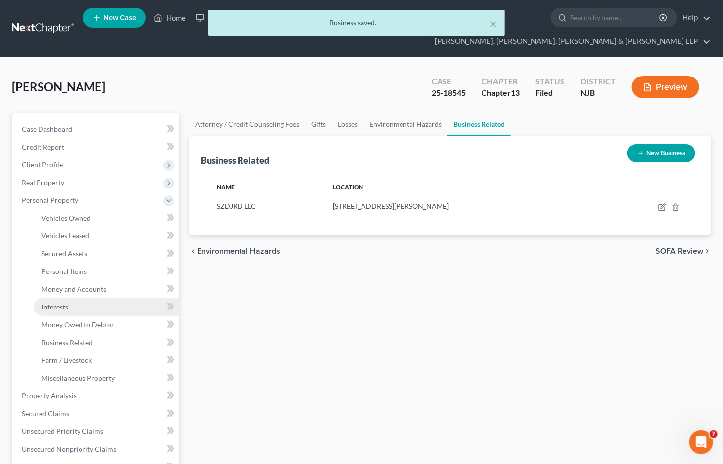
click at [67, 303] on span "Interests" at bounding box center [54, 307] width 27 height 8
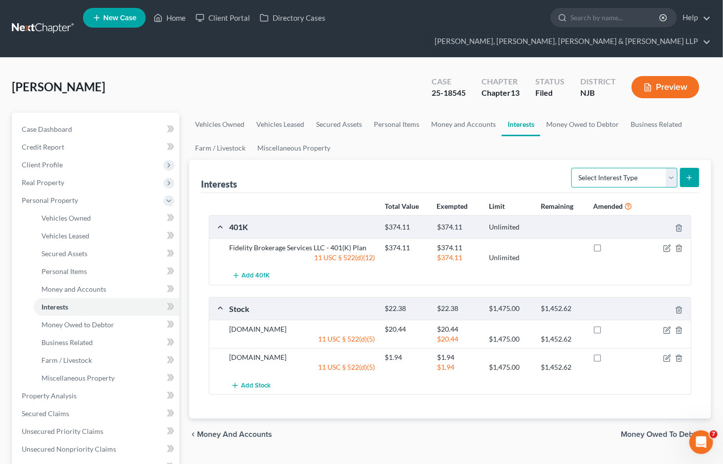
click at [615, 168] on select "Select Interest Type 401K Annuity Bond Education IRA Government Bond Government…" at bounding box center [624, 178] width 106 height 20
select select "incorporated_business"
click at [573, 168] on select "Select Interest Type 401K Annuity Bond Education IRA Government Bond Government…" at bounding box center [624, 178] width 106 height 20
click at [690, 174] on icon "submit" at bounding box center [689, 178] width 8 height 8
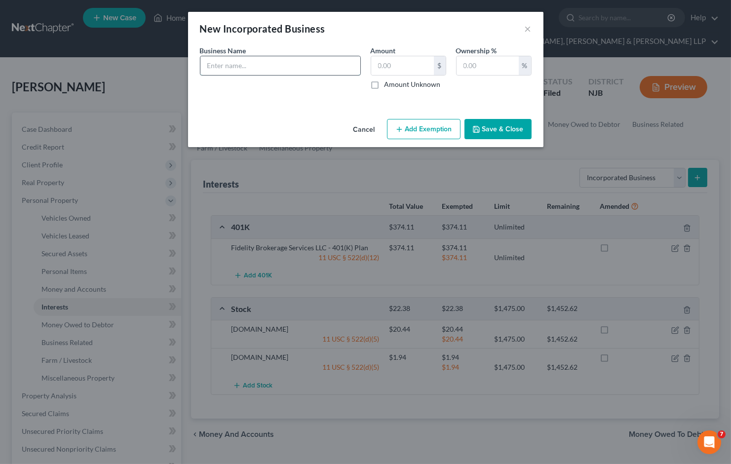
click at [269, 75] on input "text" at bounding box center [280, 65] width 160 height 19
paste input "SZDJRD LLC"
type input "SZDJRD LLC"
click at [474, 66] on input "text" at bounding box center [488, 65] width 62 height 19
type input "100"
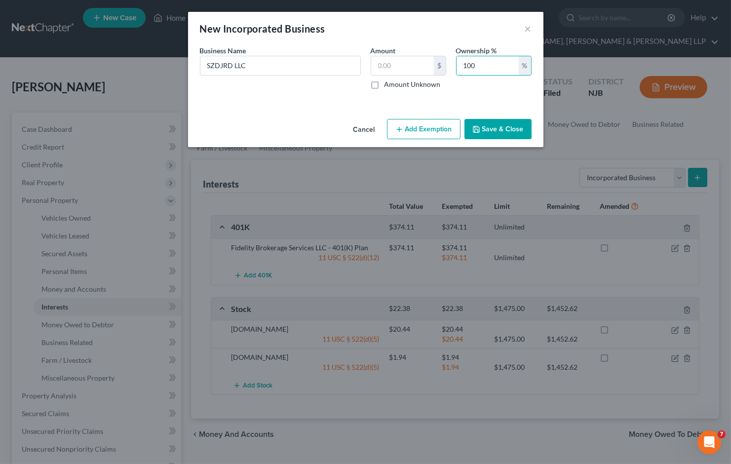
click at [501, 127] on button "Save & Close" at bounding box center [498, 129] width 67 height 21
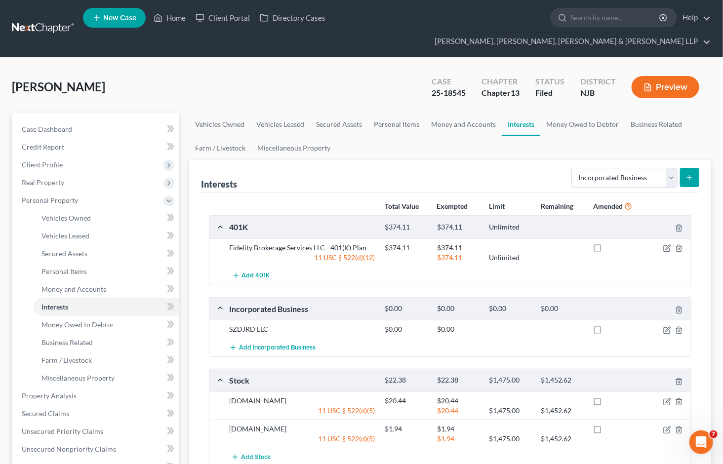
click at [281, 70] on div "[PERSON_NAME] Upgraded Case 25-18545 Chapter Chapter 13 Status [GEOGRAPHIC_DATA…" at bounding box center [361, 91] width 699 height 43
